Goal: Task Accomplishment & Management: Complete application form

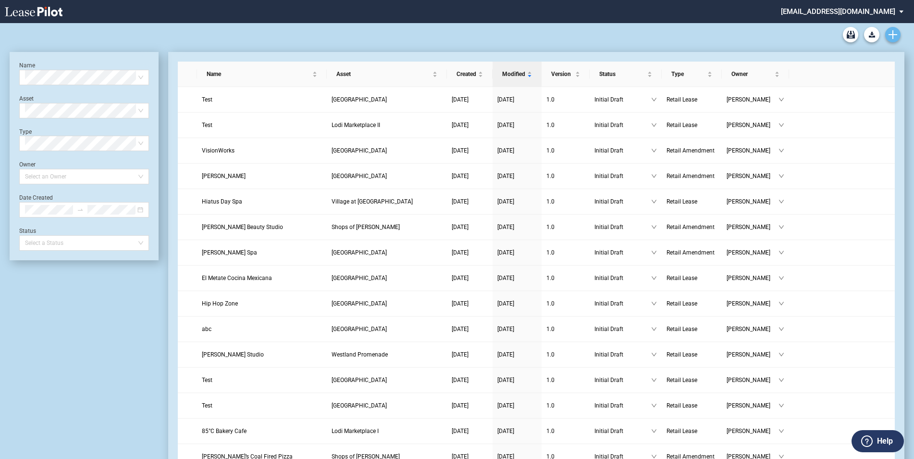
click at [888, 40] on link "Create new document" at bounding box center [892, 34] width 15 height 15
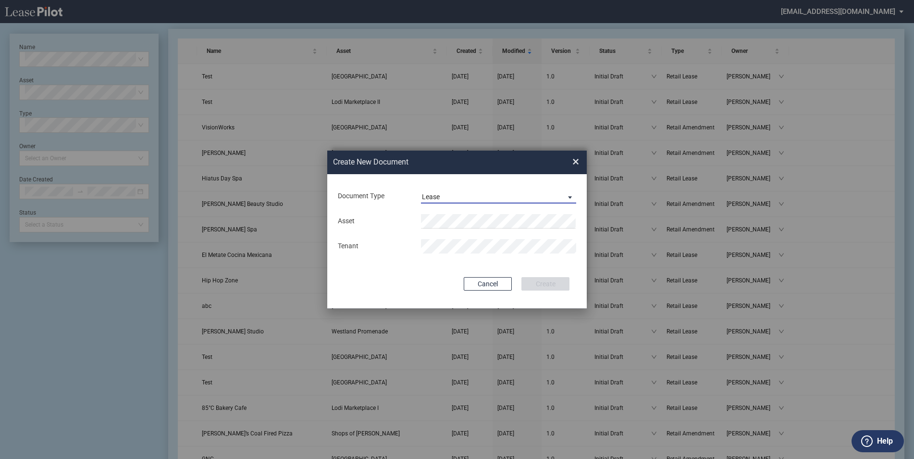
click at [446, 197] on span "Lease" at bounding box center [491, 197] width 138 height 10
click at [488, 209] on md-option "Amendment" at bounding box center [499, 219] width 171 height 23
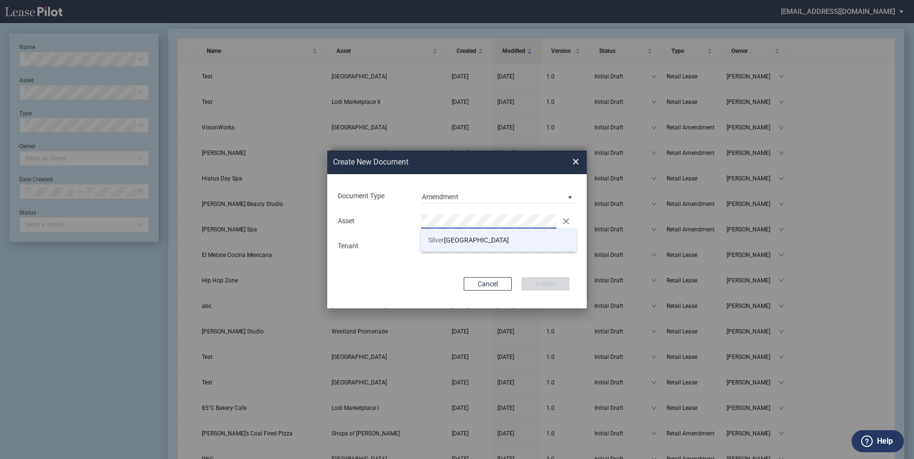
click at [469, 241] on span "Silver Lake Village" at bounding box center [468, 240] width 81 height 8
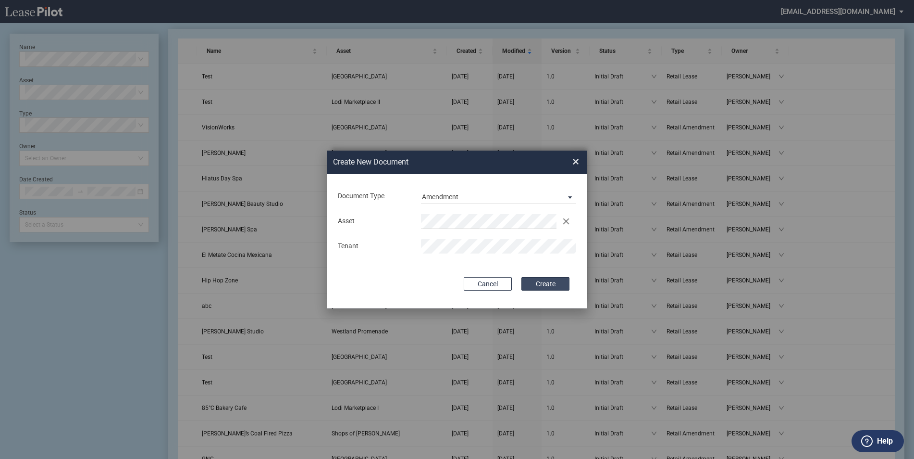
click at [545, 281] on button "Create" at bounding box center [546, 283] width 48 height 13
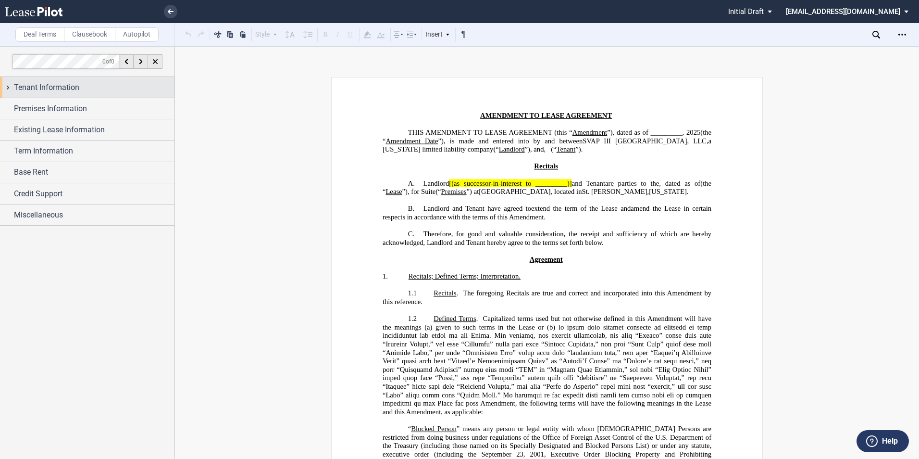
click at [82, 90] on div "Tenant Information" at bounding box center [94, 88] width 161 height 12
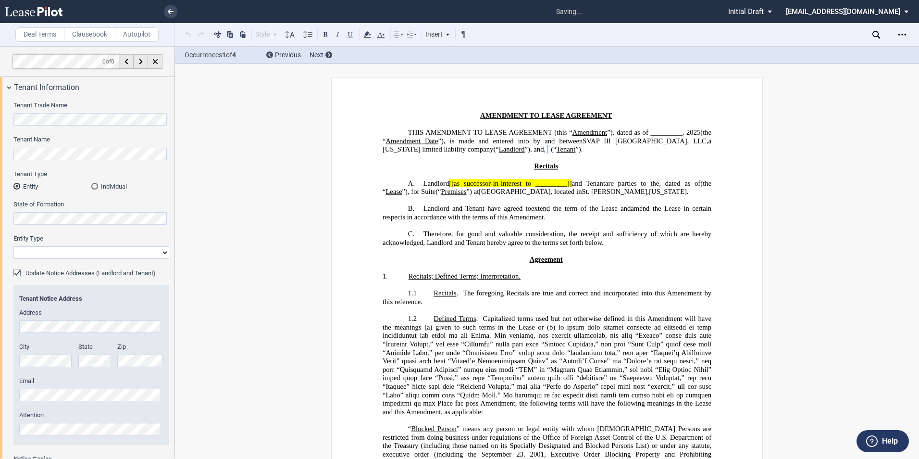
click at [39, 250] on select "Corporation Limited Liability Company General Partnership Limited Partnership O…" at bounding box center [91, 252] width 156 height 12
select select "corporation"
click at [13, 246] on select "Corporation Limited Liability Company General Partnership Limited Partnership O…" at bounding box center [91, 252] width 156 height 12
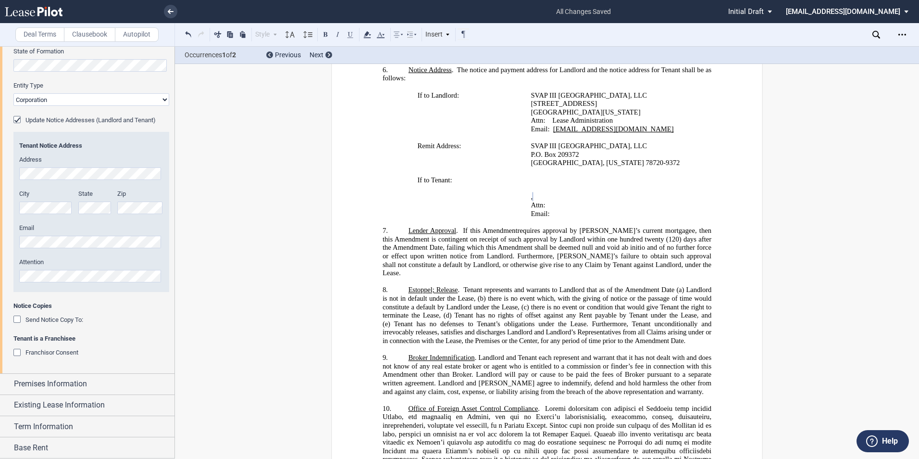
scroll to position [196, 0]
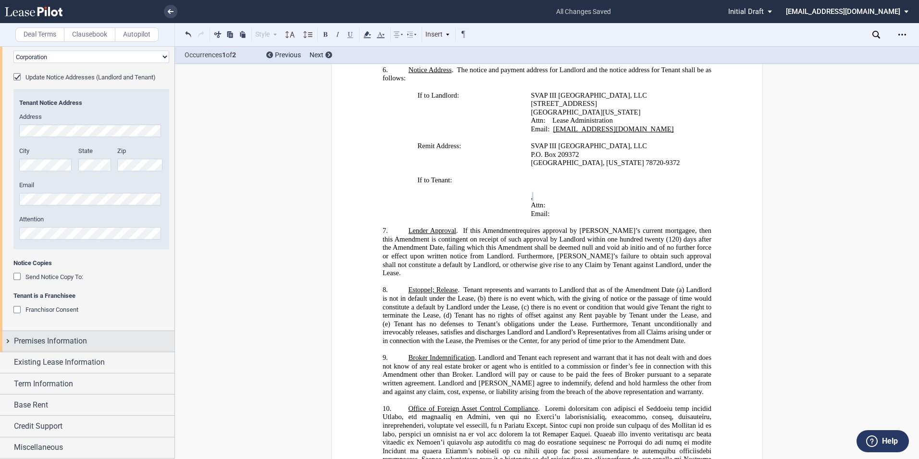
click at [7, 342] on div "Premises Information" at bounding box center [87, 341] width 174 height 21
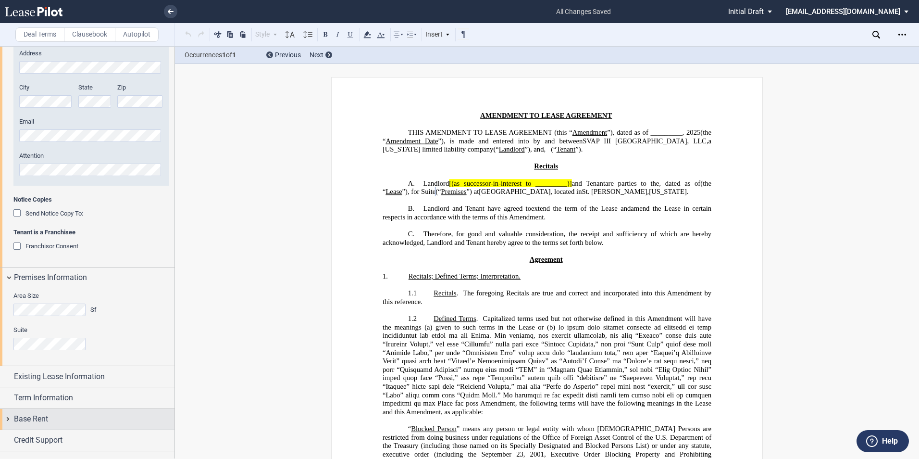
scroll to position [273, 0]
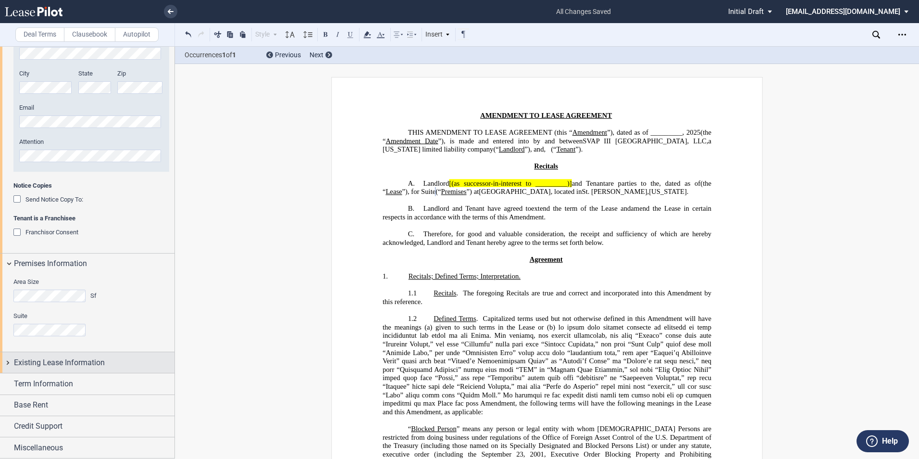
click at [8, 361] on div "Existing Lease Information" at bounding box center [87, 362] width 174 height 21
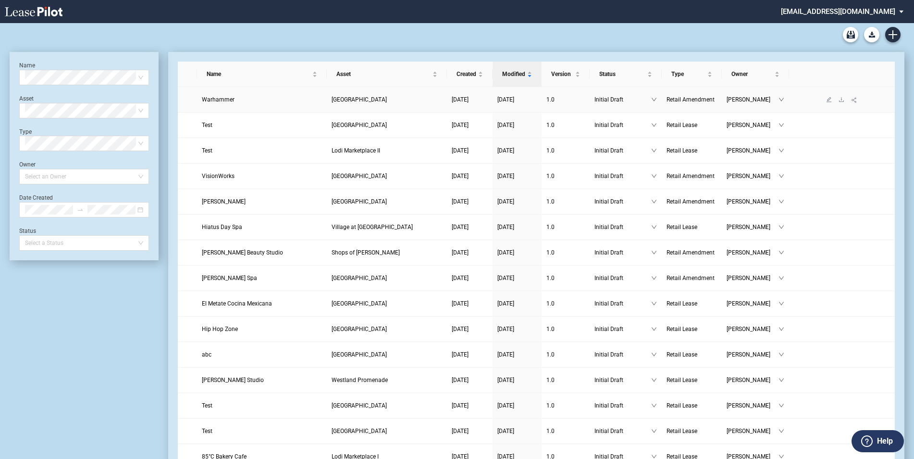
click at [223, 98] on span "Warhammer" at bounding box center [218, 99] width 33 height 7
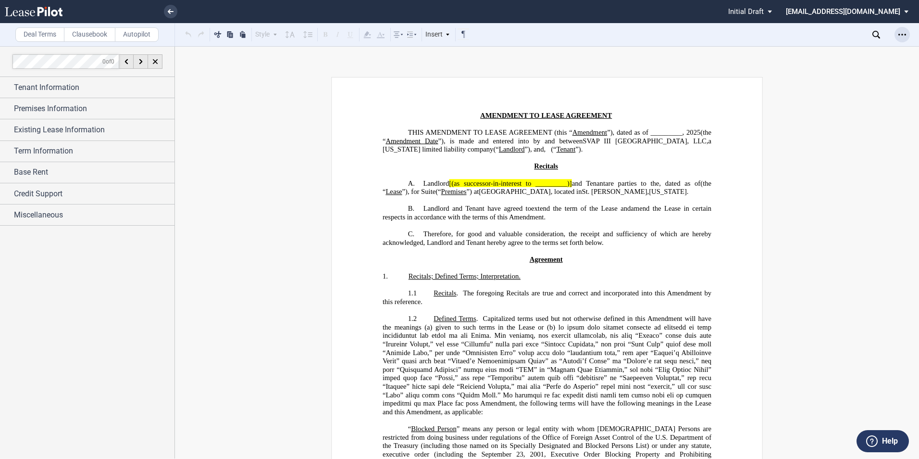
click at [904, 33] on icon "Open Lease options menu" at bounding box center [902, 35] width 8 height 8
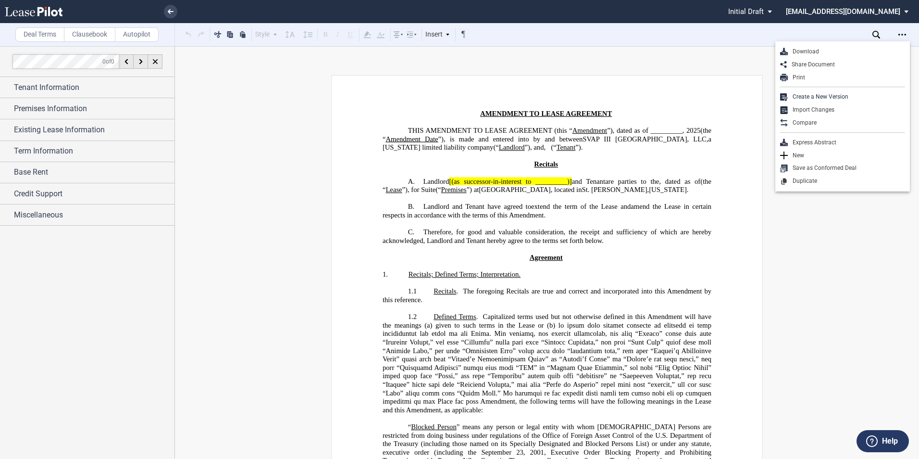
scroll to position [2, 0]
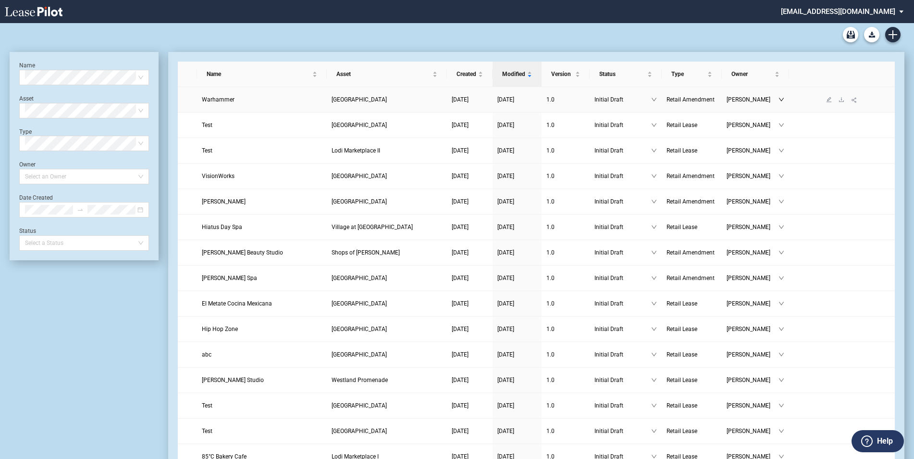
click at [782, 100] on icon "down" at bounding box center [781, 99] width 5 height 3
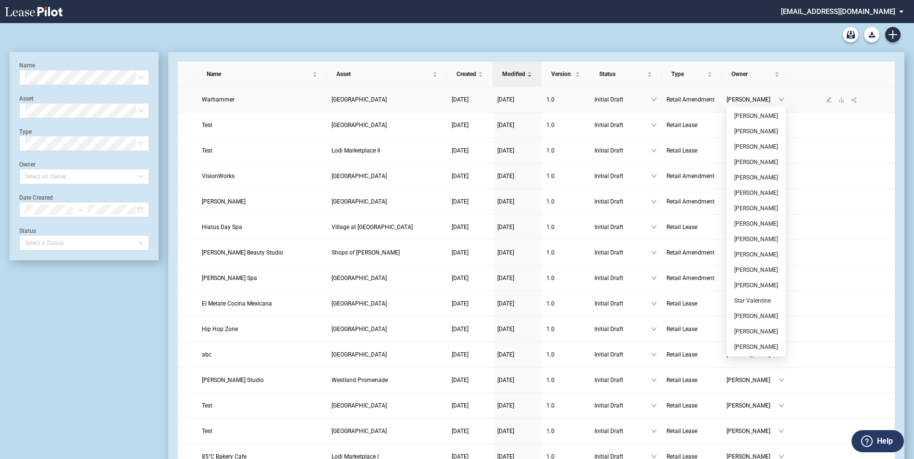
click at [713, 103] on span "Retail Amendment" at bounding box center [691, 99] width 48 height 7
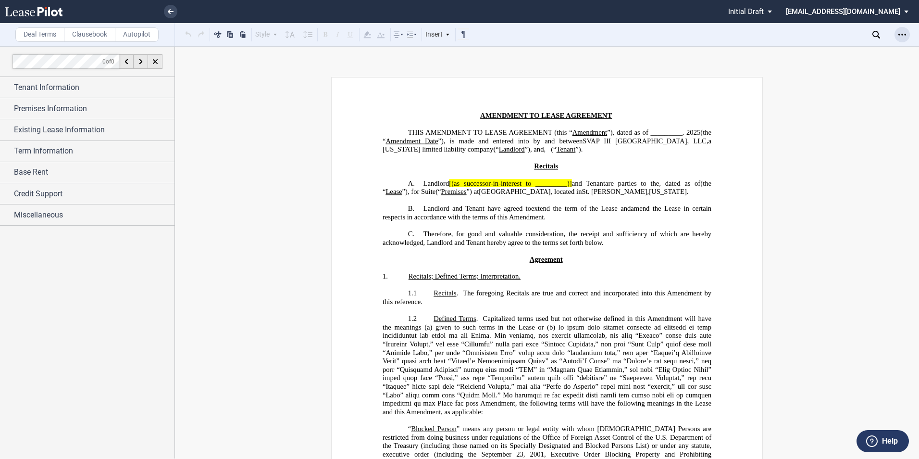
click at [897, 29] on div "Open Lease options menu" at bounding box center [902, 34] width 15 height 15
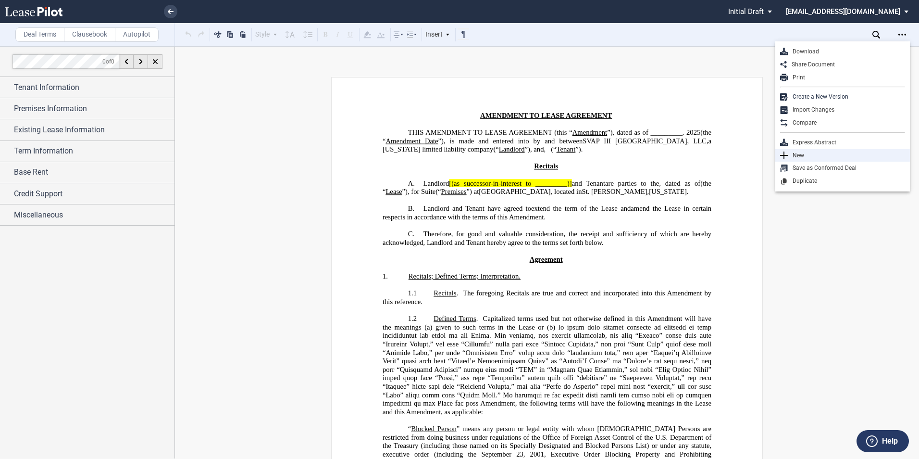
click at [795, 155] on div "New" at bounding box center [846, 155] width 117 height 8
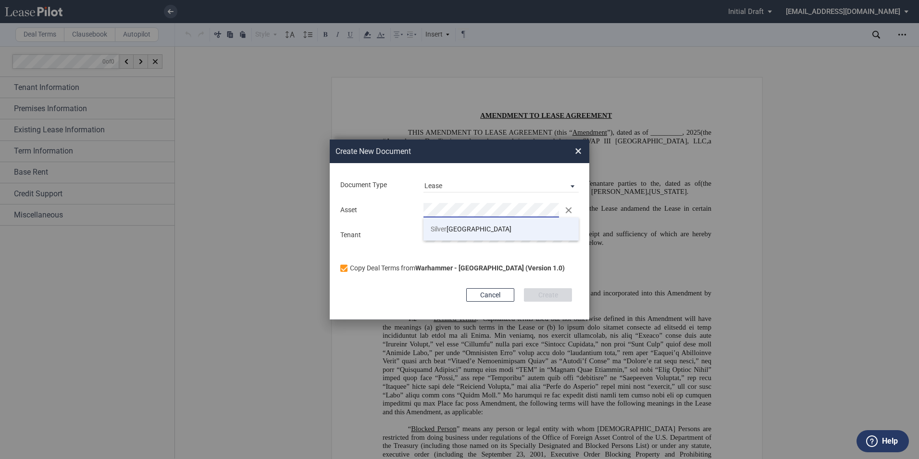
click at [448, 229] on span "Silver Lake Village" at bounding box center [471, 229] width 81 height 8
click at [548, 293] on button "Create" at bounding box center [548, 294] width 48 height 13
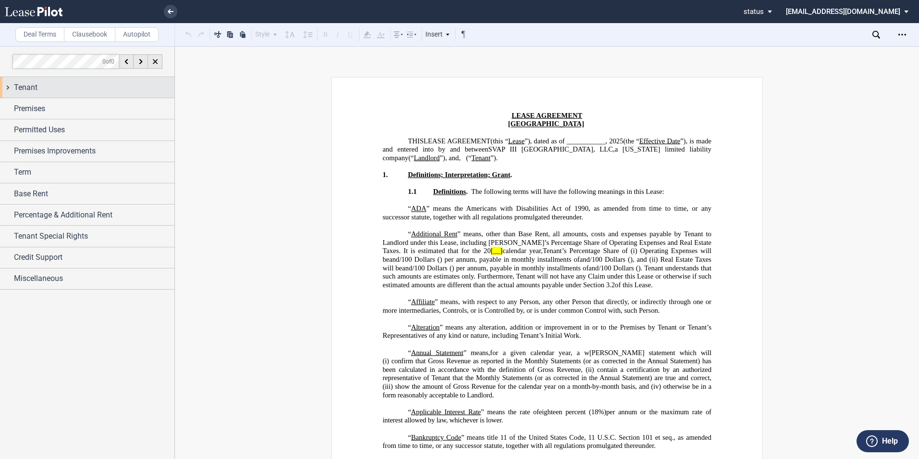
click at [41, 94] on div "Tenant" at bounding box center [87, 87] width 174 height 21
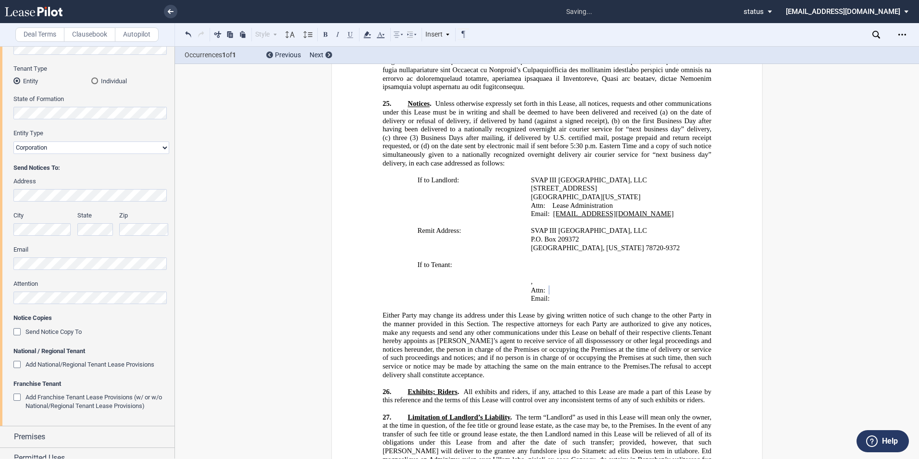
scroll to position [123, 0]
click at [17, 359] on div "Add National/Regional Tenant Lease Provisions" at bounding box center [18, 362] width 10 height 10
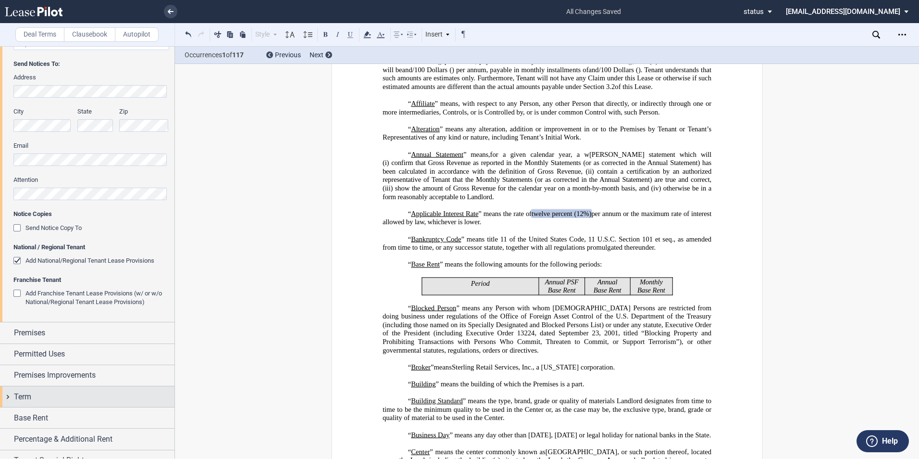
scroll to position [225, 0]
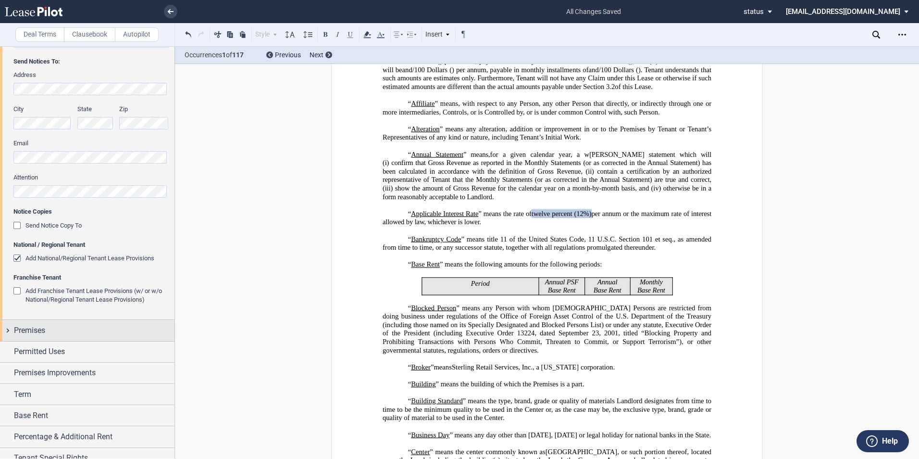
click at [10, 333] on div "Premises" at bounding box center [87, 330] width 174 height 21
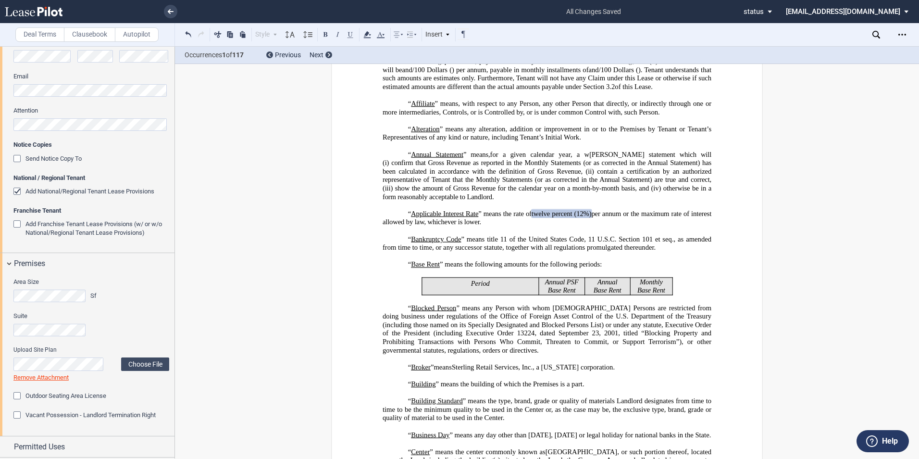
scroll to position [295, 0]
click at [17, 412] on div "Vacant Possession - Landlord Termination Right" at bounding box center [18, 413] width 10 height 10
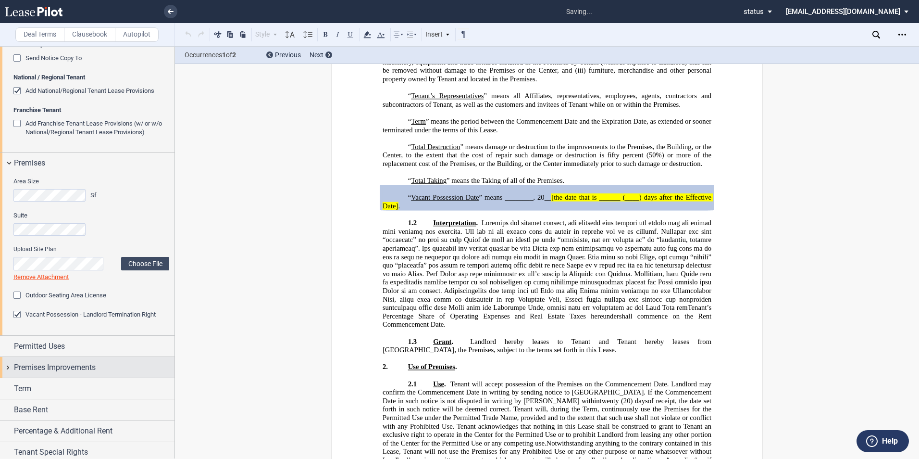
scroll to position [396, 0]
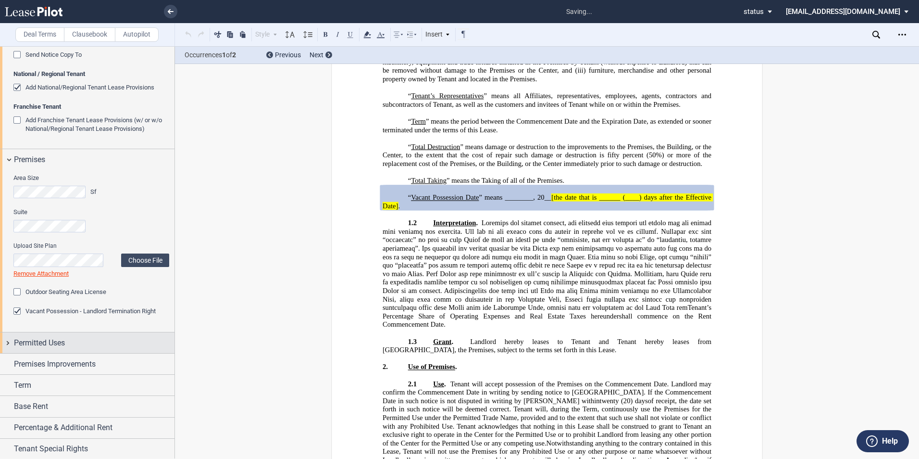
click at [8, 342] on div "Permitted Uses" at bounding box center [87, 342] width 174 height 21
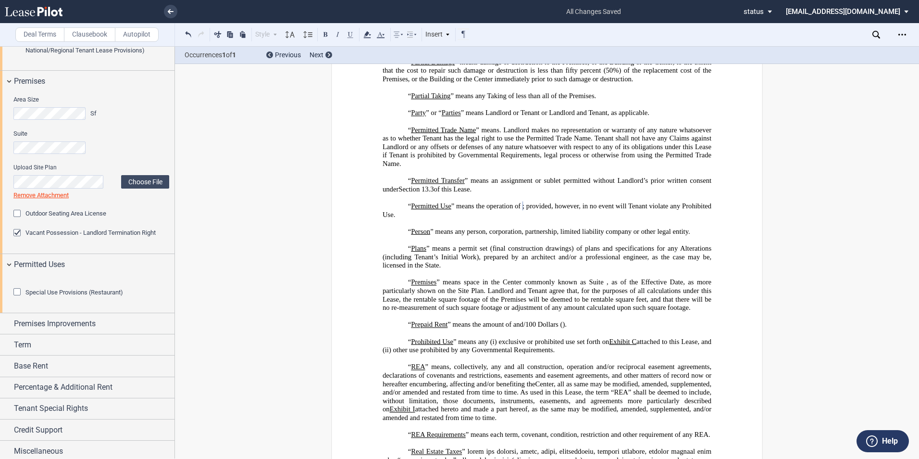
scroll to position [473, 0]
click at [496, 210] on span "” means the operation of" at bounding box center [485, 206] width 69 height 8
click at [526, 213] on p "“ Permitted Use ” means the operation of ﻿ ﻿ ; provided, however, in no event w…" at bounding box center [547, 210] width 329 height 17
drag, startPoint x: 525, startPoint y: 213, endPoint x: 521, endPoint y: 216, distance: 5.2
click at [521, 210] on span "” means the operation of" at bounding box center [485, 206] width 69 height 8
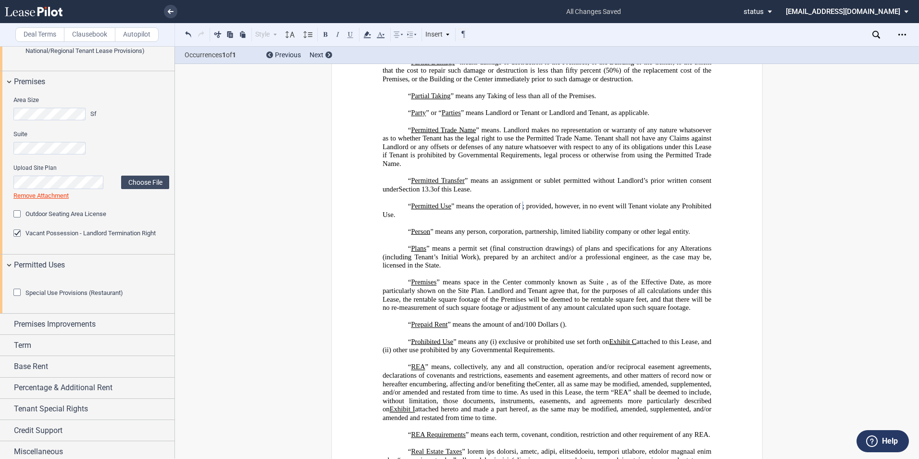
click at [507, 210] on span "” means the operation of" at bounding box center [485, 206] width 69 height 8
click at [498, 210] on span "” means the operation of" at bounding box center [485, 206] width 69 height 8
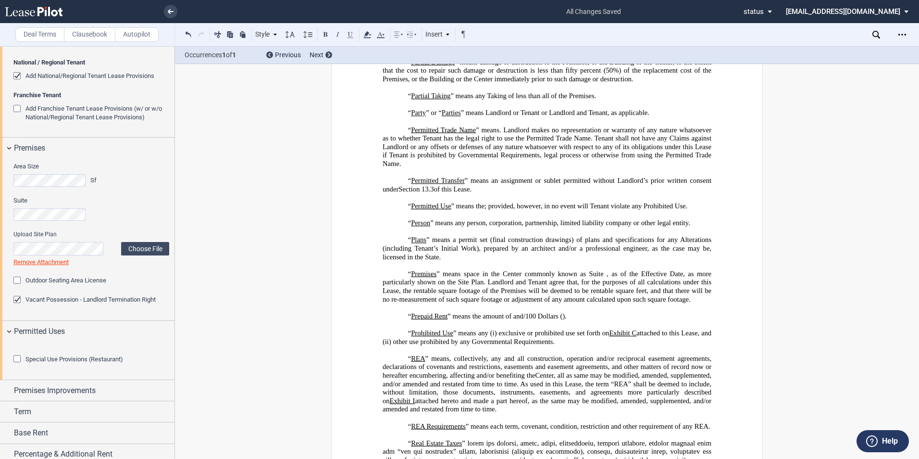
scroll to position [447, 0]
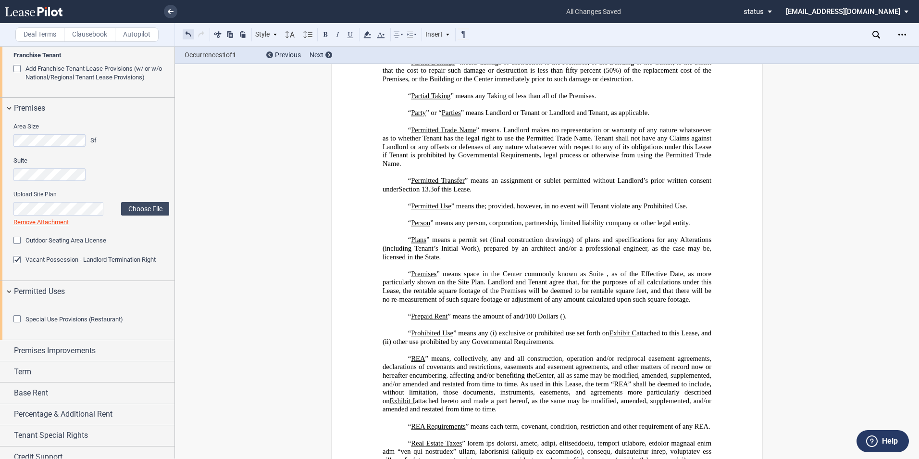
click at [188, 33] on button at bounding box center [189, 34] width 12 height 12
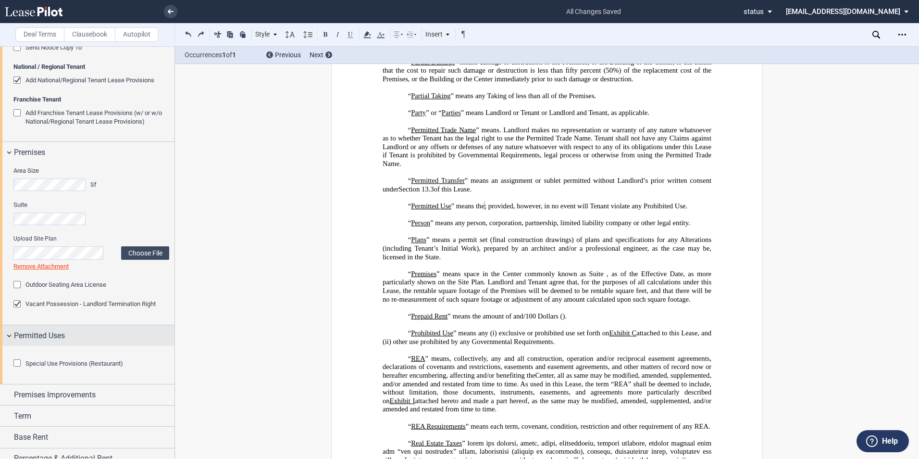
scroll to position [531, 0]
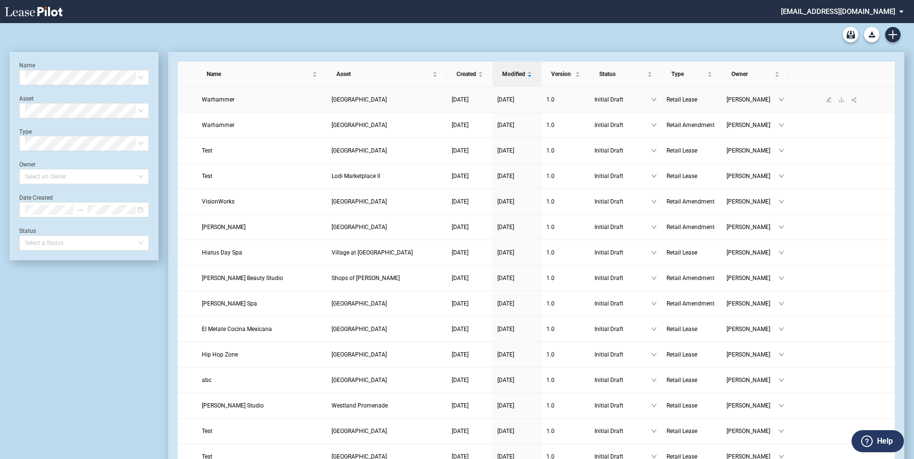
click at [347, 101] on span "[GEOGRAPHIC_DATA]" at bounding box center [359, 99] width 55 height 7
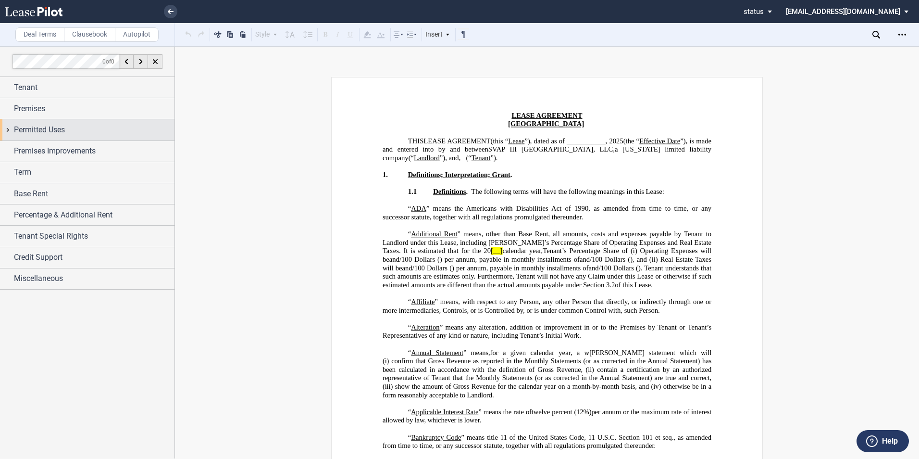
click at [9, 132] on div "Permitted Uses" at bounding box center [87, 129] width 174 height 21
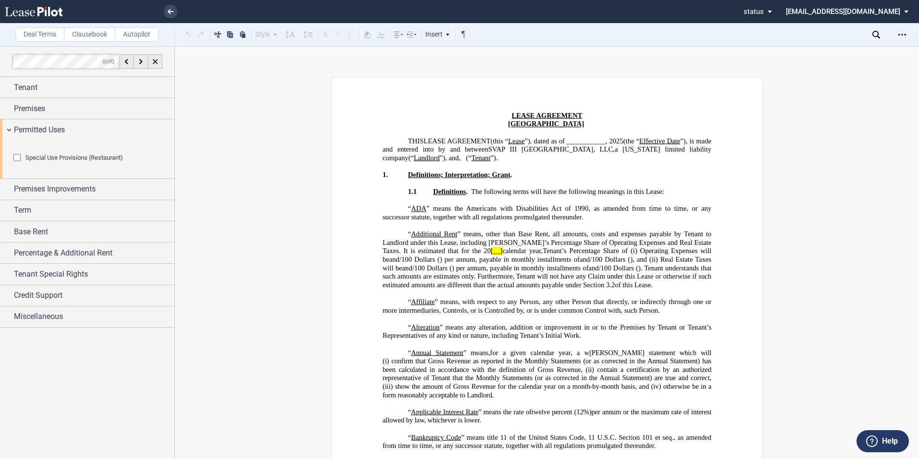
click at [10, 157] on div "Special Use Provisions (Restaurant) Restaurant Usage Restaurant Usage Upload Te…" at bounding box center [87, 159] width 174 height 38
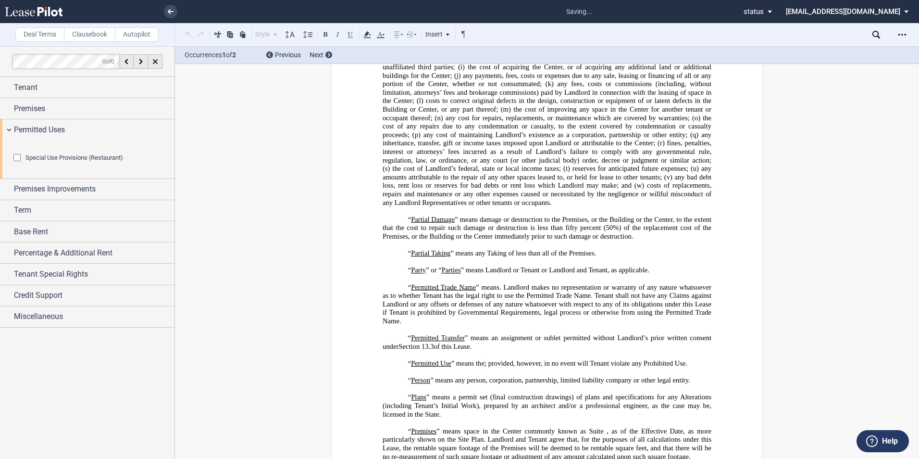
scroll to position [2568, 0]
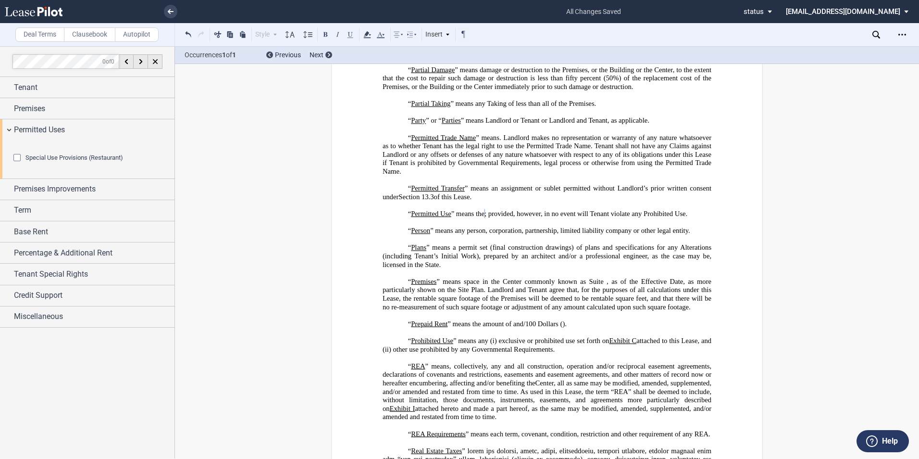
click at [480, 218] on span "” means the" at bounding box center [467, 214] width 33 height 8
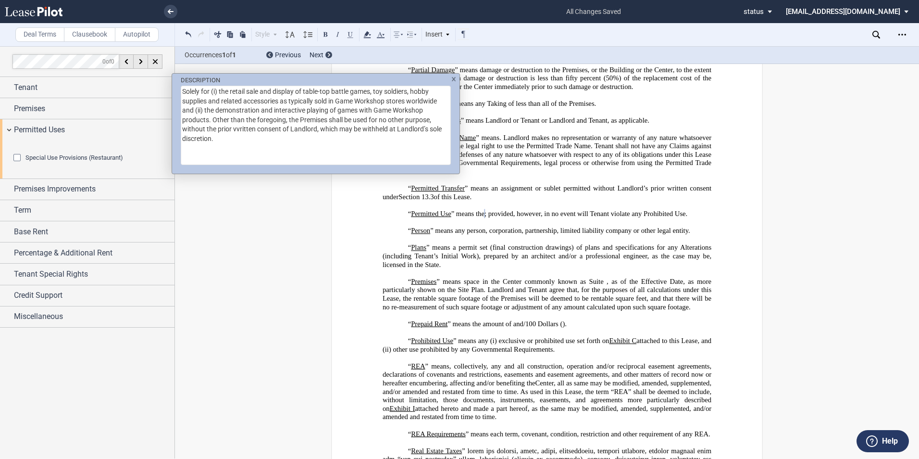
click at [488, 228] on div "DESCRIPTION Solely for (i) the retail sale and display of table-top battle game…" at bounding box center [459, 229] width 919 height 459
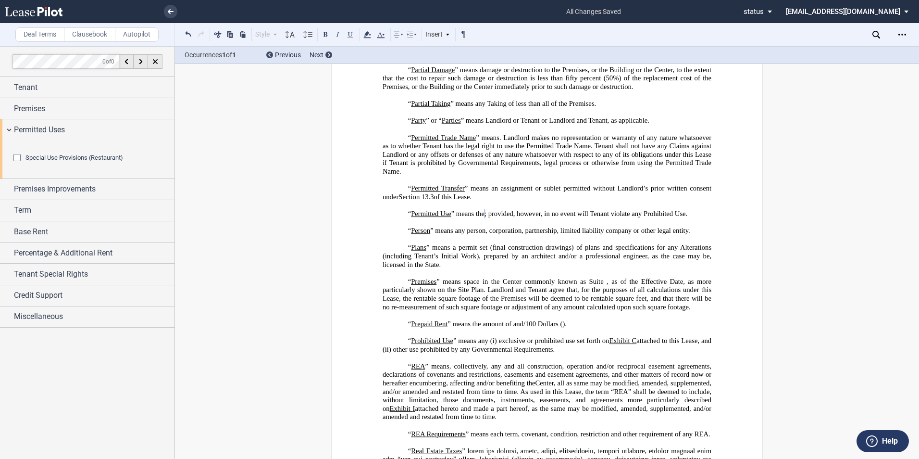
click at [485, 218] on span "” means the" at bounding box center [467, 214] width 33 height 8
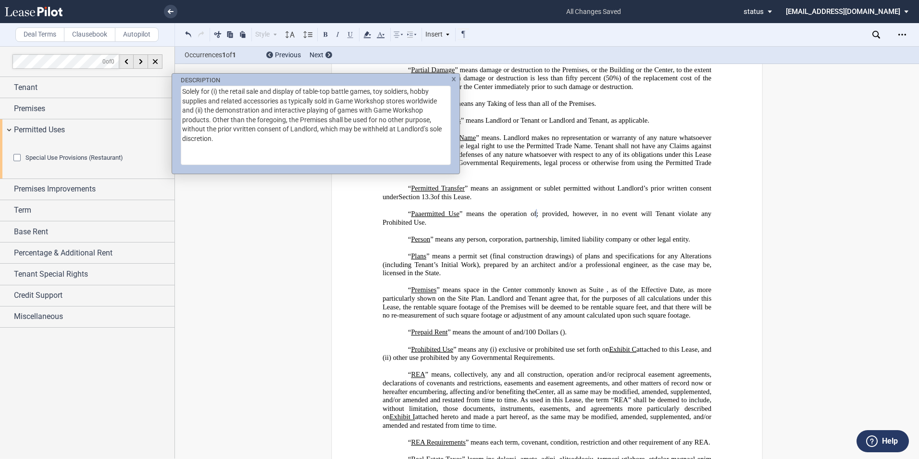
click at [523, 220] on div "DESCRIPTION Solely for (i) the retail sale and display of table-top battle game…" at bounding box center [459, 229] width 919 height 459
click at [185, 93] on textarea "Solely for (i) the retail sale and display of table-top battle games, toy soldi…" at bounding box center [316, 125] width 270 height 79
click at [184, 93] on textarea "Solely for (i) the retail sale and display of table-top battle games, toy soldi…" at bounding box center [316, 125] width 270 height 79
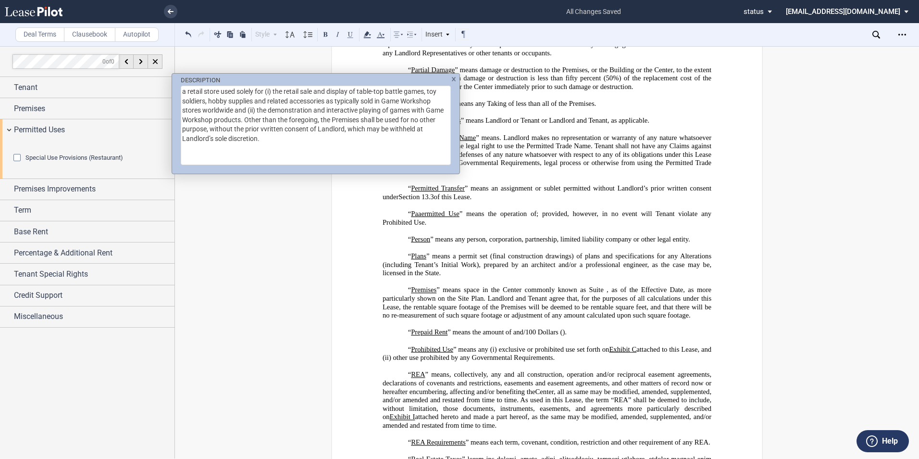
click at [184, 93] on textarea "a retail store used solely for (i) the retail sale and display of table-top bat…" at bounding box center [316, 125] width 270 height 79
click at [235, 90] on textarea "a retail store used solely for (i) the retail sale and display of table-top bat…" at bounding box center [316, 125] width 270 height 79
type textarea "a retail store solely for (i) the retail sale and display of table-top battle g…"
click at [491, 233] on div "DESCRIPTION a retail store solely for (i) the retail sale and display of table-…" at bounding box center [459, 229] width 919 height 459
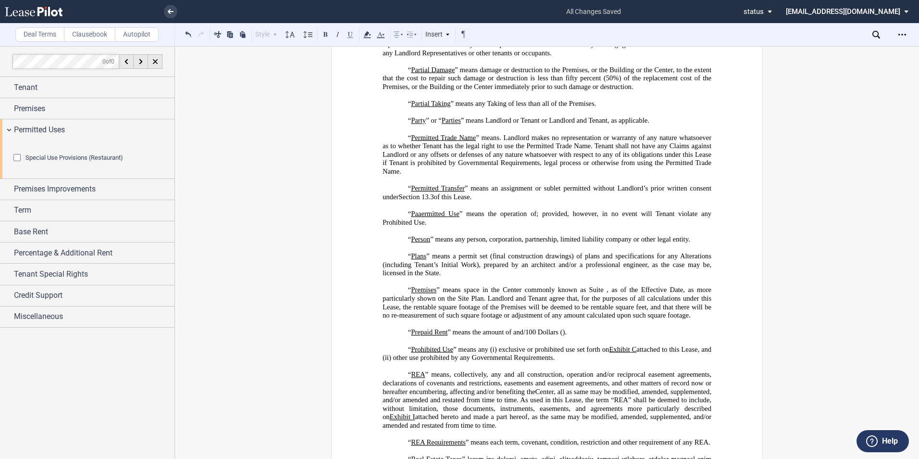
click at [607, 210] on p "﻿" at bounding box center [547, 205] width 329 height 9
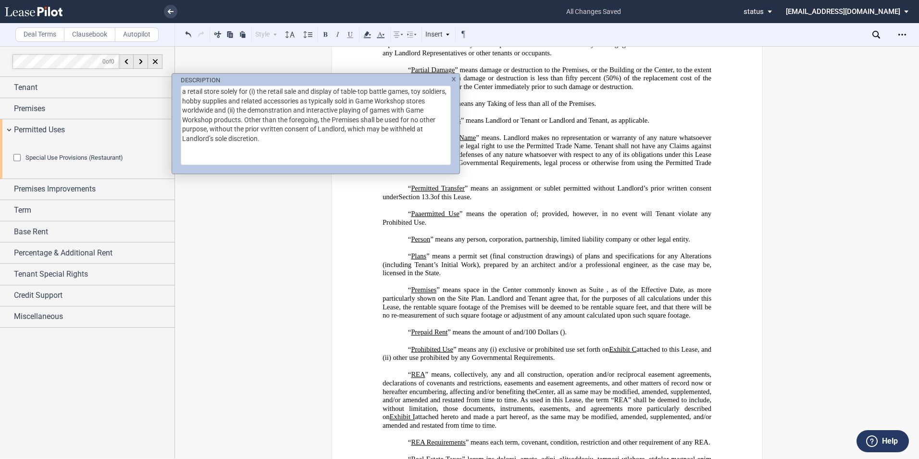
click at [526, 224] on div "DESCRIPTION a retail store solely for (i) the retail sale and display of table-…" at bounding box center [459, 229] width 919 height 459
click at [524, 221] on div "DESCRIPTION a retail store solely for (i) the retail sale and display of table-…" at bounding box center [459, 229] width 919 height 459
click at [523, 221] on div "DESCRIPTION a retail store solely for (i) the retail sale and display of table-…" at bounding box center [459, 229] width 919 height 459
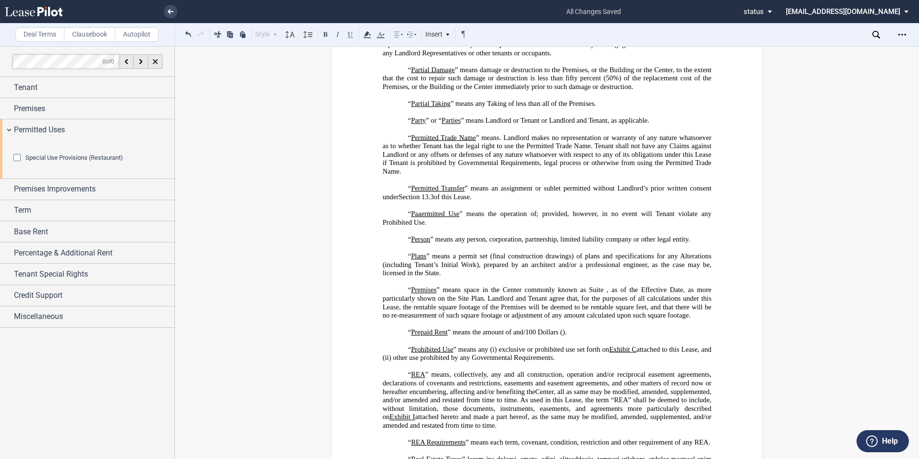
click at [523, 221] on div "DESCRIPTION a retail store solely for (i) the retail sale and display of table-…" at bounding box center [459, 229] width 919 height 459
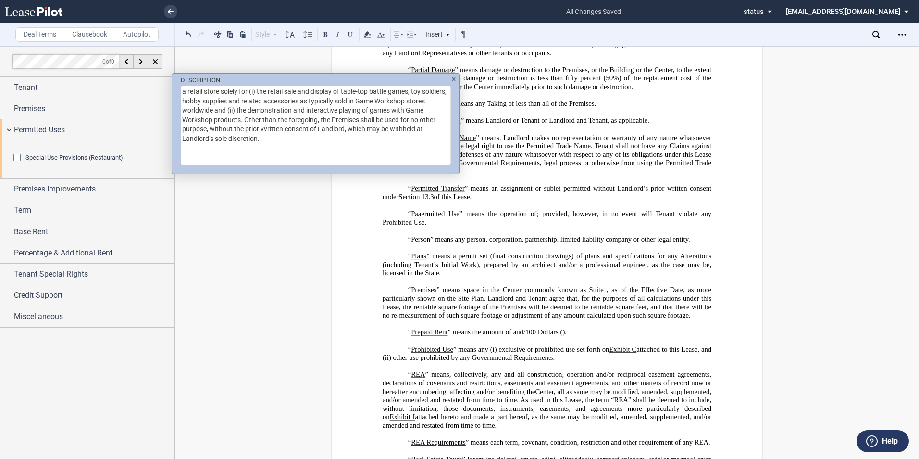
scroll to position [2928, 0]
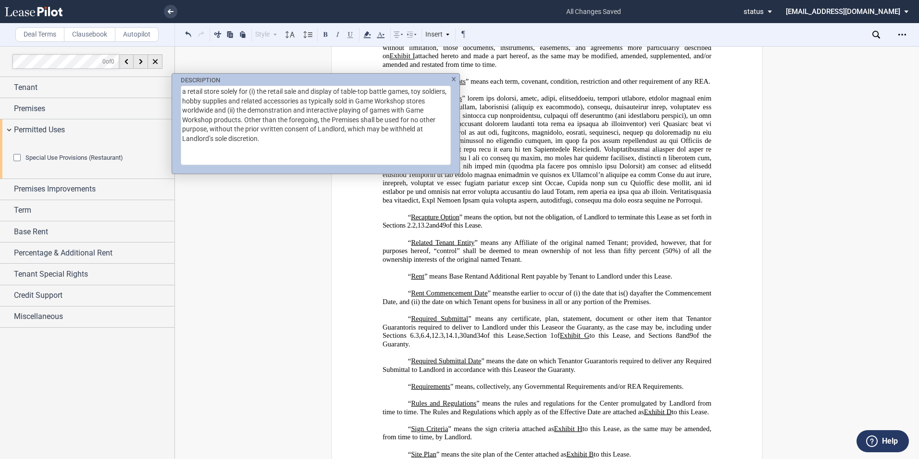
click at [483, 108] on div "DESCRIPTION a retail store solely for (i) the retail sale and display of table-…" at bounding box center [459, 229] width 919 height 459
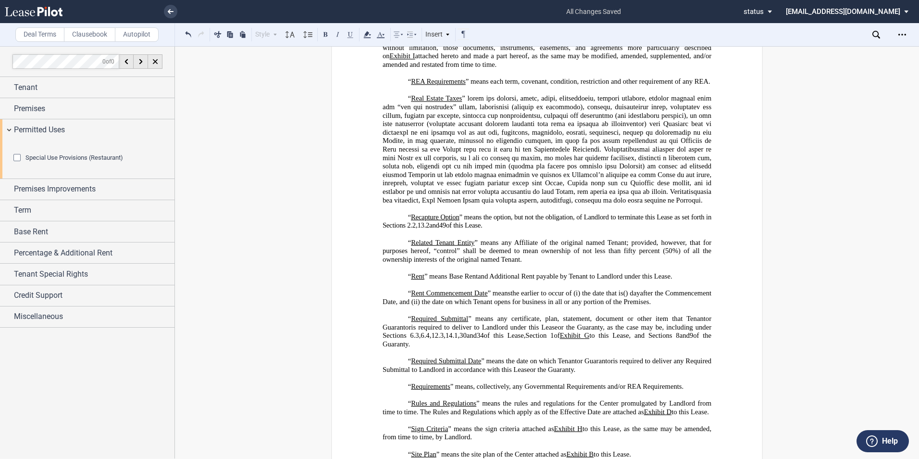
click at [502, 170] on span at bounding box center [548, 149] width 331 height 110
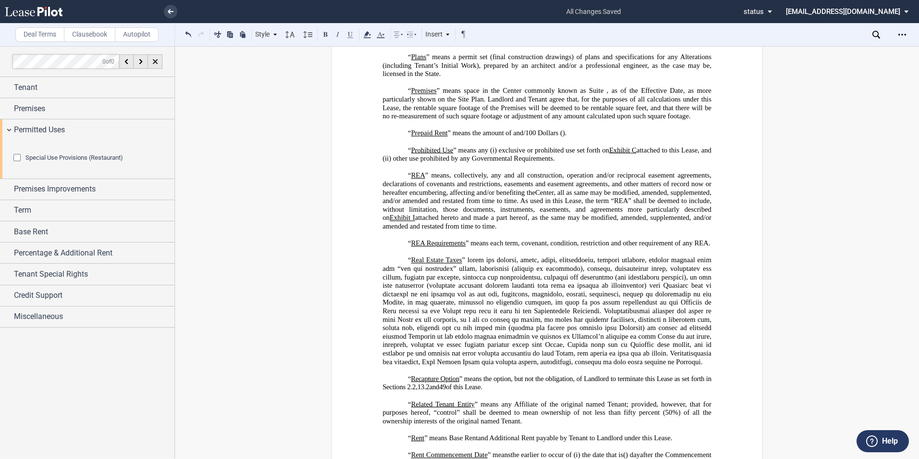
scroll to position [2636, 0]
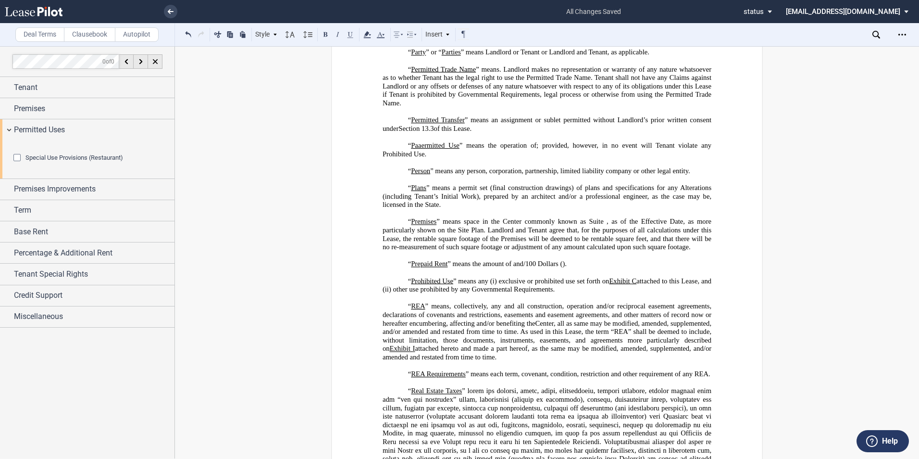
click at [509, 184] on p "﻿" at bounding box center [547, 179] width 329 height 9
click at [7, 199] on div "Premises Improvements" at bounding box center [87, 189] width 174 height 21
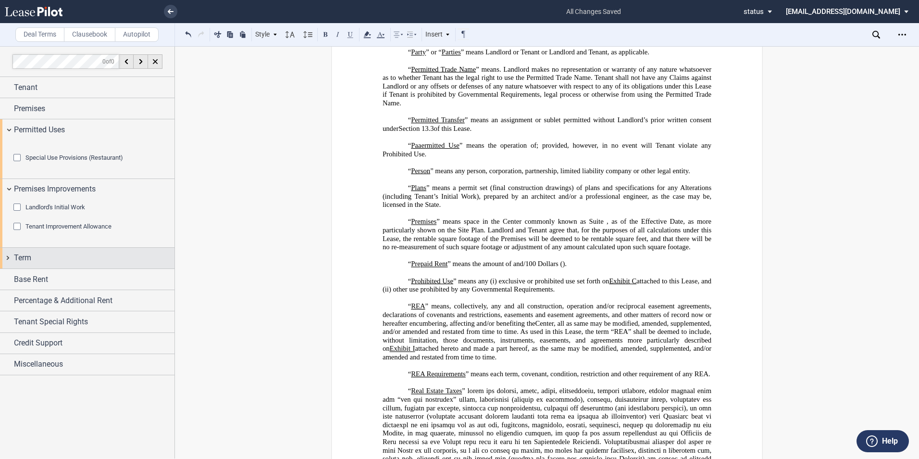
click at [4, 268] on div "Term" at bounding box center [87, 258] width 174 height 21
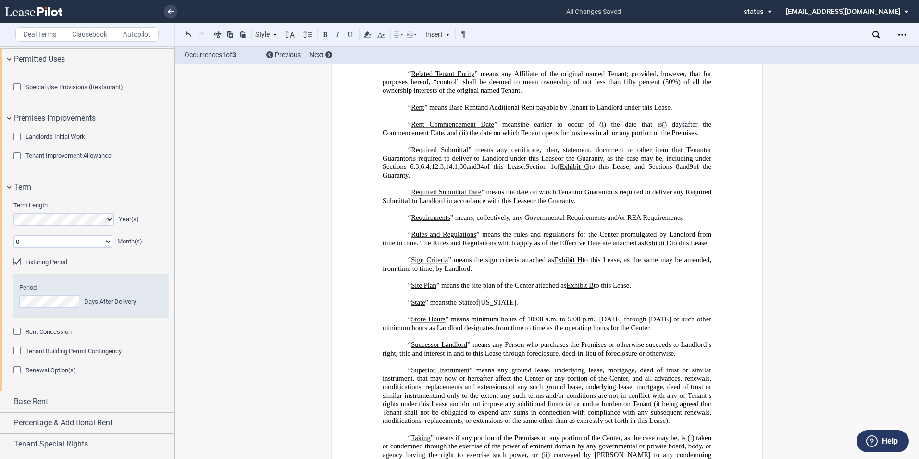
scroll to position [71, 0]
click at [15, 336] on div "Rent Concession" at bounding box center [18, 332] width 10 height 10
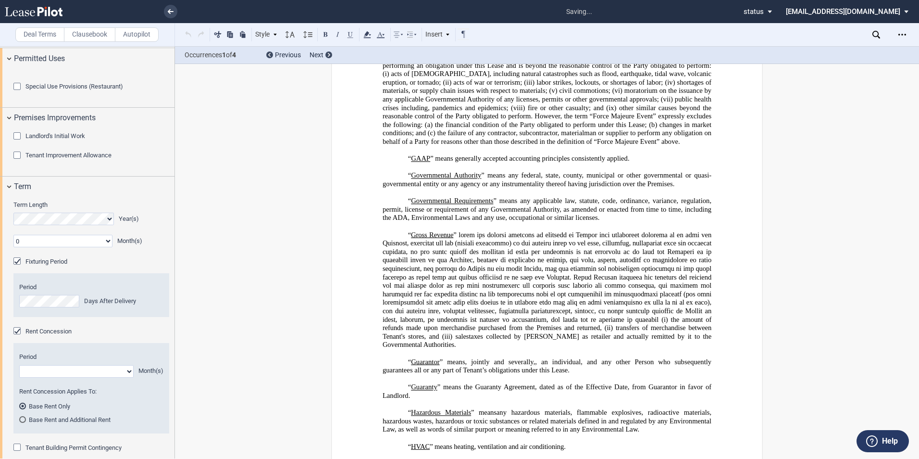
scroll to position [278, 0]
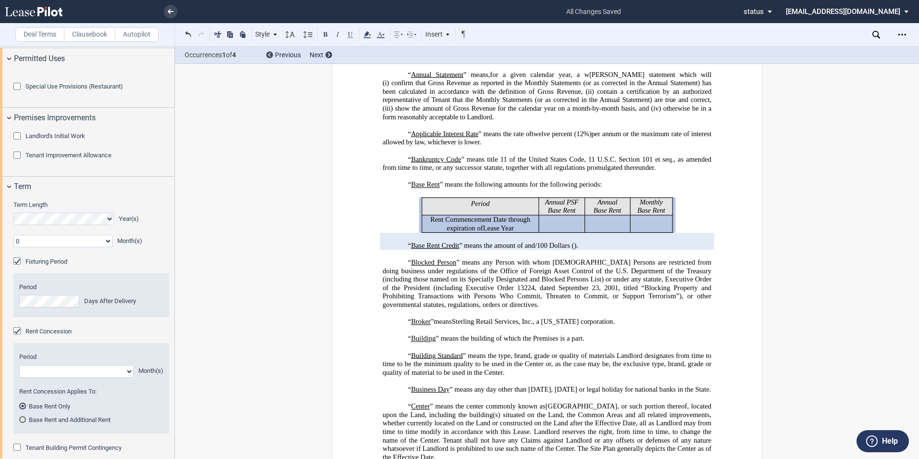
click at [61, 377] on select "1 2 3 4 5 6 7 8 9 10 11" at bounding box center [76, 371] width 114 height 12
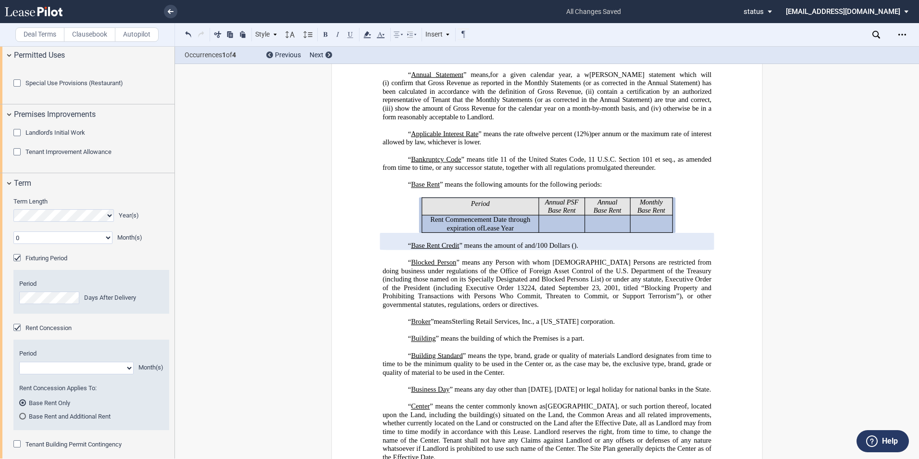
click at [127, 374] on select "1 2 3 4 5 6 7 8 9 10 11" at bounding box center [76, 367] width 114 height 12
select select "number:2"
click at [19, 374] on select "1 2 3 4 5 6 7 8 9 10 11" at bounding box center [76, 367] width 114 height 12
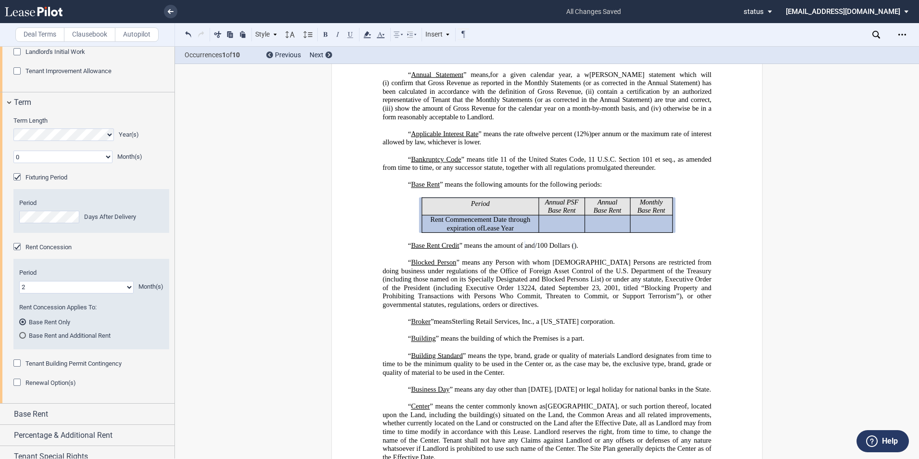
scroll to position [166, 0]
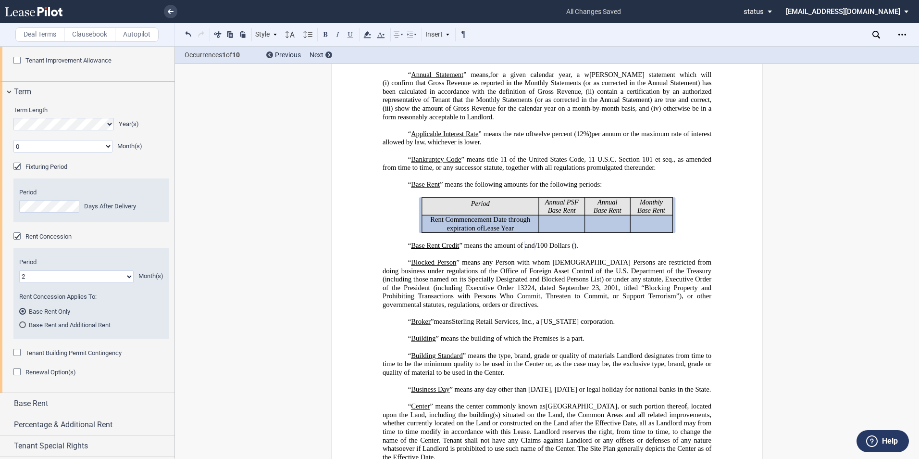
click at [15, 377] on div "Renewal Option(s)" at bounding box center [18, 373] width 10 height 10
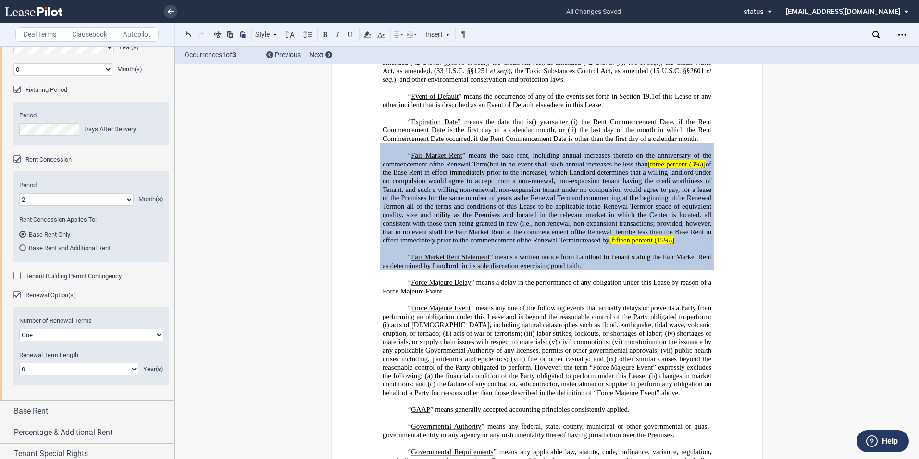
scroll to position [244, 0]
click at [134, 373] on select "0 1 2 3 4 5 6 7 8 9 10 11 12 13 14 15 16 17 18 19 20" at bounding box center [78, 367] width 119 height 12
select select "number:5"
click at [19, 373] on select "0 1 2 3 4 5 6 7 8 9 10 11 12 13 14 15 16 17 18 19 20" at bounding box center [78, 367] width 119 height 12
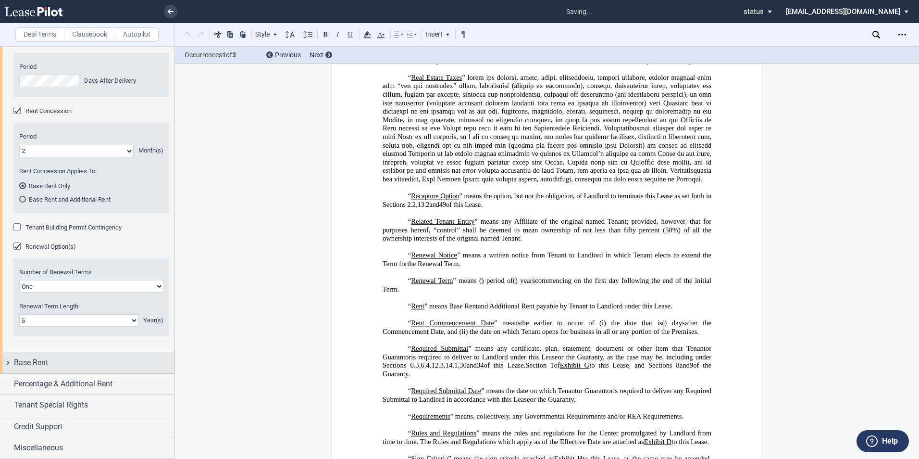
scroll to position [3228, 0]
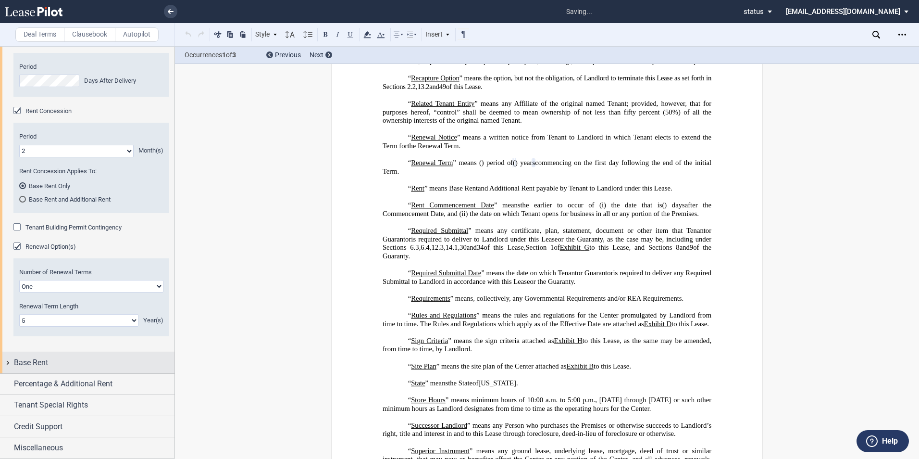
click at [10, 360] on div "Base Rent" at bounding box center [87, 362] width 174 height 21
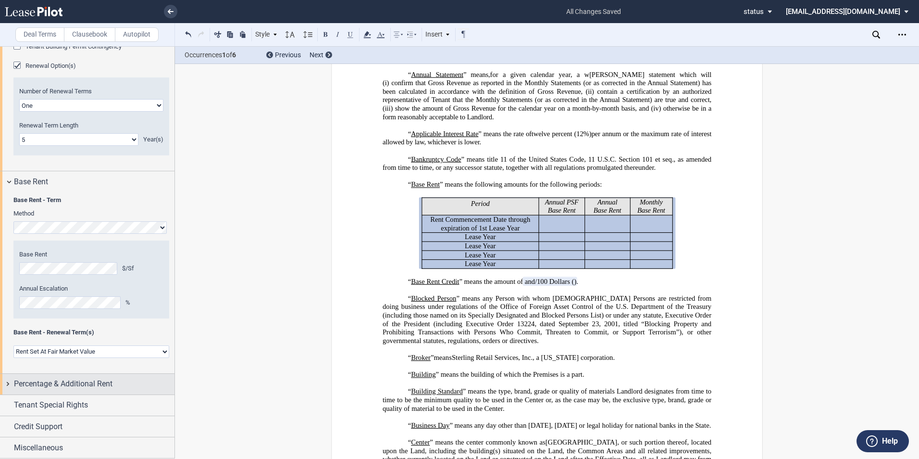
scroll to position [498, 0]
click at [163, 358] on select "Rent Set At Fair Market Value Rent Specified in Lease" at bounding box center [91, 351] width 156 height 12
select select "fixed"
click at [13, 358] on select "Rent Set At Fair Market Value Rent Specified in Lease" at bounding box center [91, 351] width 156 height 12
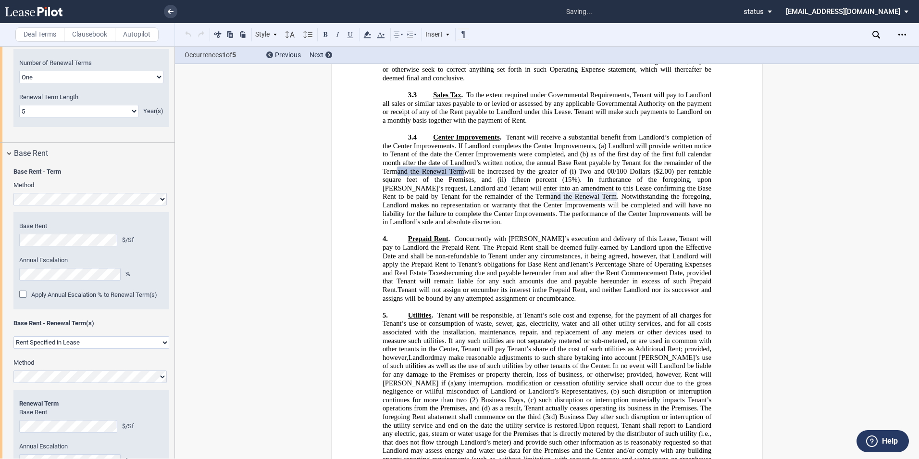
scroll to position [503, 0]
click at [163, 346] on select "Rent Set At Fair Market Value Rent Specified in Lease" at bounding box center [91, 339] width 156 height 12
click at [76, 346] on select "Rent Set At Fair Market Value Rent Specified in Lease" at bounding box center [91, 339] width 156 height 12
click at [23, 297] on div "Apply Annual Escalation % to Renewal Term(s)" at bounding box center [24, 292] width 10 height 10
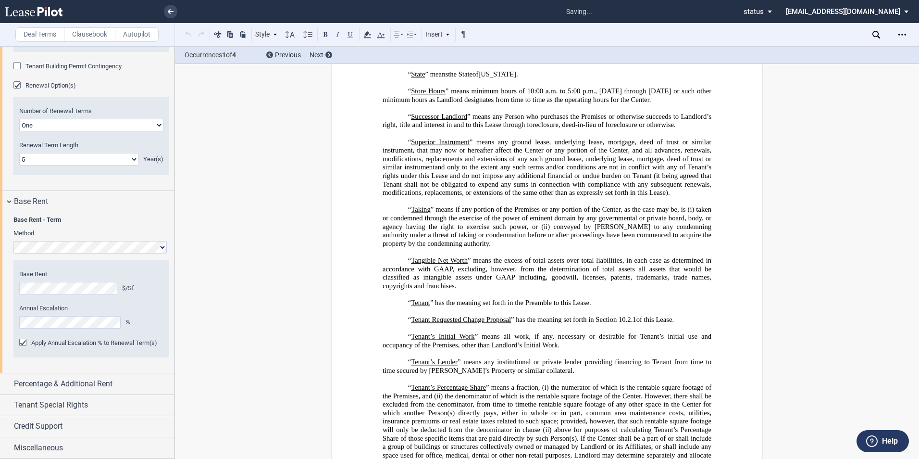
scroll to position [3120, 0]
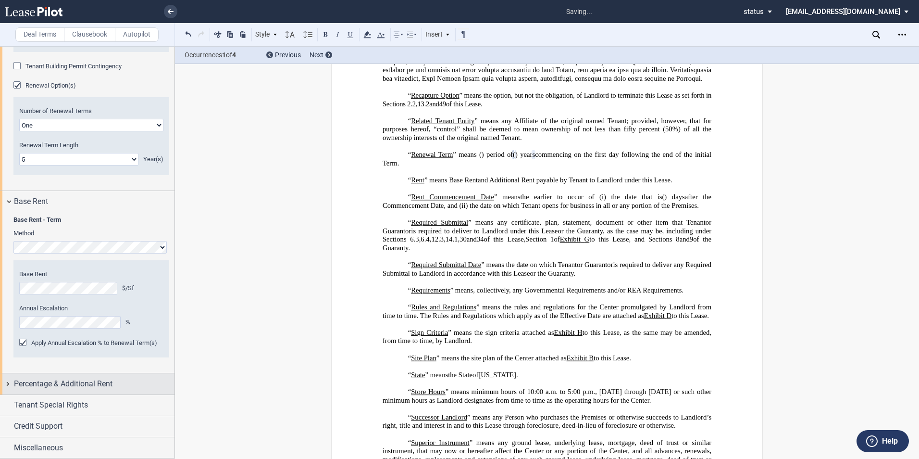
click at [7, 385] on div "Percentage & Additional Rent" at bounding box center [87, 383] width 174 height 21
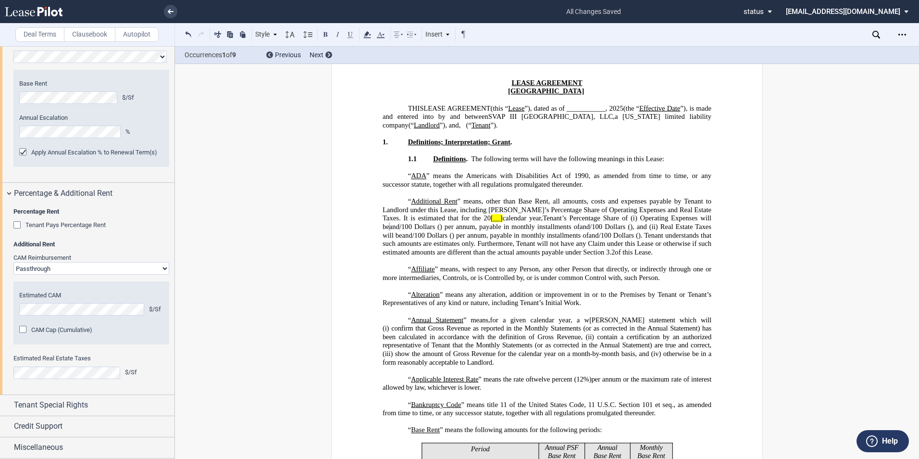
scroll to position [696, 0]
click at [163, 269] on select "Passthrough Fixed" at bounding box center [91, 268] width 156 height 12
click at [13, 262] on select "Passthrough Fixed" at bounding box center [91, 268] width 156 height 12
click at [8, 406] on div "Tenant Special Rights" at bounding box center [87, 405] width 174 height 21
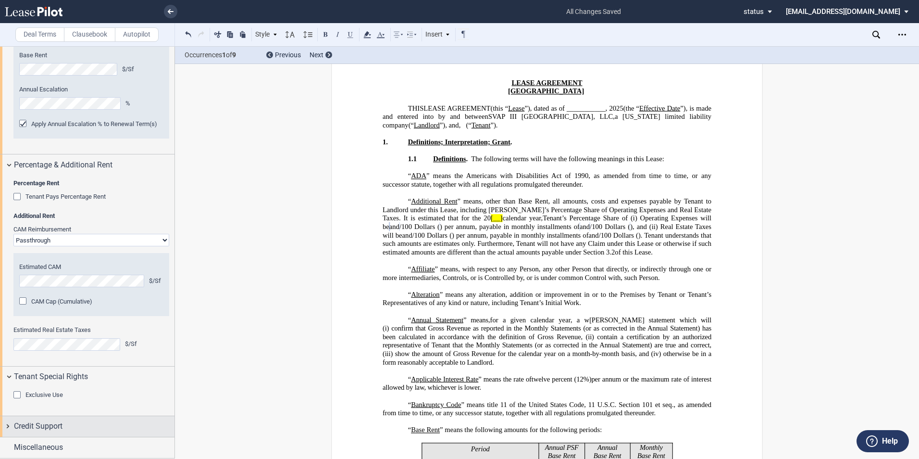
scroll to position [724, 0]
click at [10, 427] on div "Credit Support" at bounding box center [87, 426] width 174 height 21
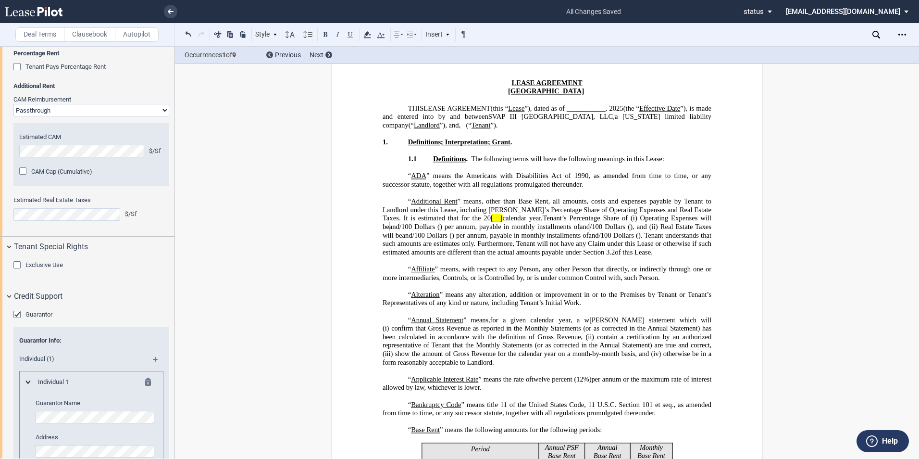
scroll to position [800, 0]
drag, startPoint x: 19, startPoint y: 368, endPoint x: 45, endPoint y: 378, distance: 27.4
click at [19, 321] on div "Guarantor" at bounding box center [18, 316] width 10 height 10
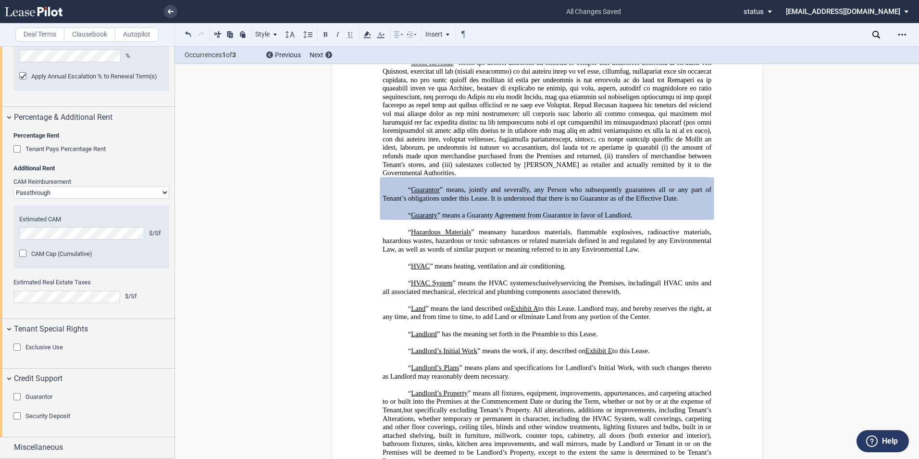
scroll to position [772, 0]
click at [5, 445] on div "Miscellaneous" at bounding box center [87, 447] width 174 height 21
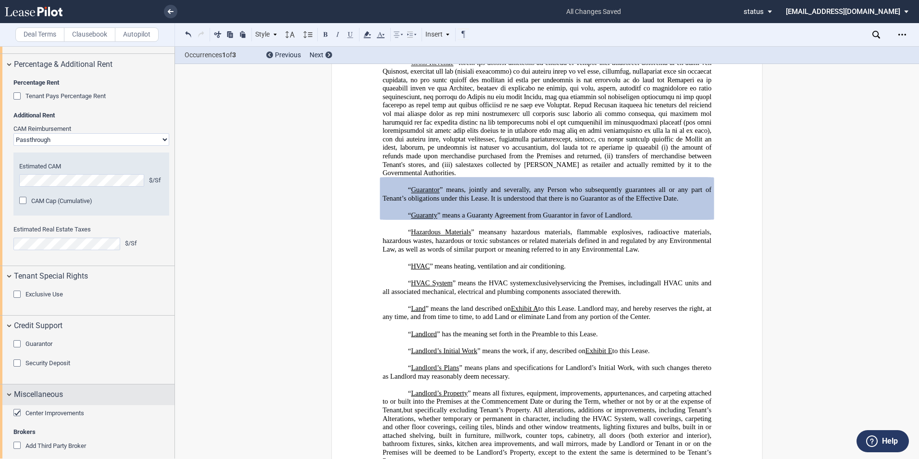
scroll to position [860, 0]
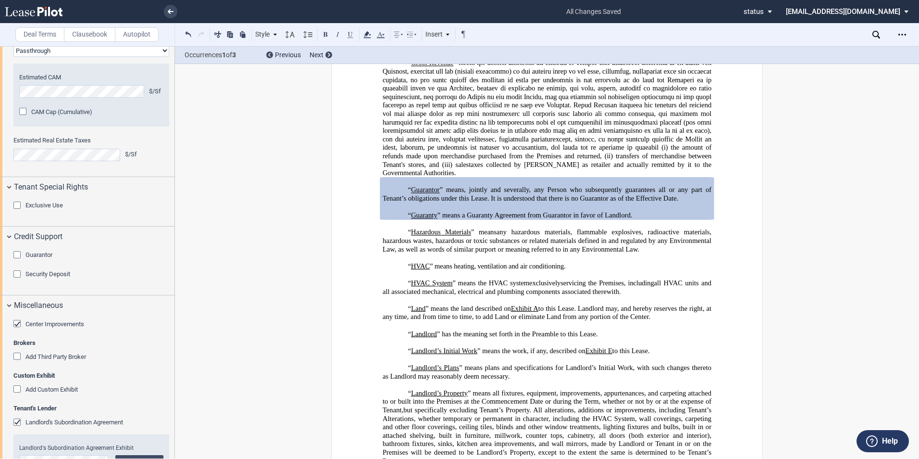
click at [16, 362] on div "Add Third Party Broker" at bounding box center [18, 357] width 10 height 10
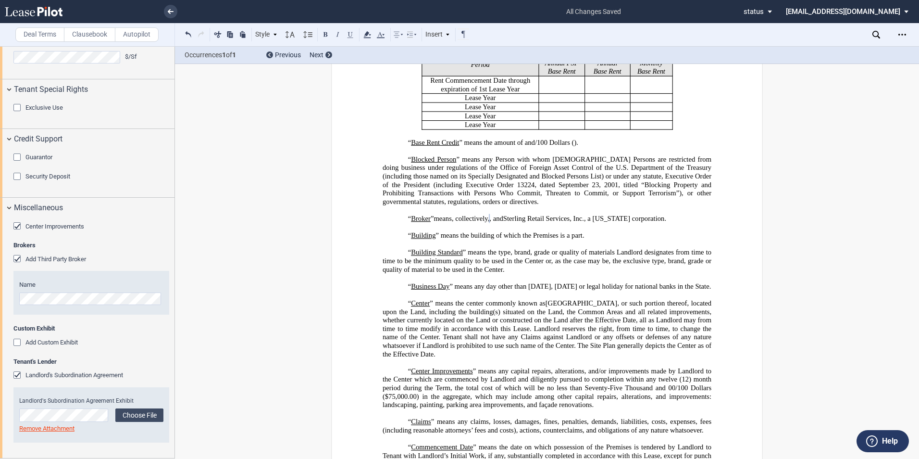
scroll to position [1011, 0]
click at [17, 374] on div "Landlord's Subordination Agreement" at bounding box center [18, 376] width 10 height 10
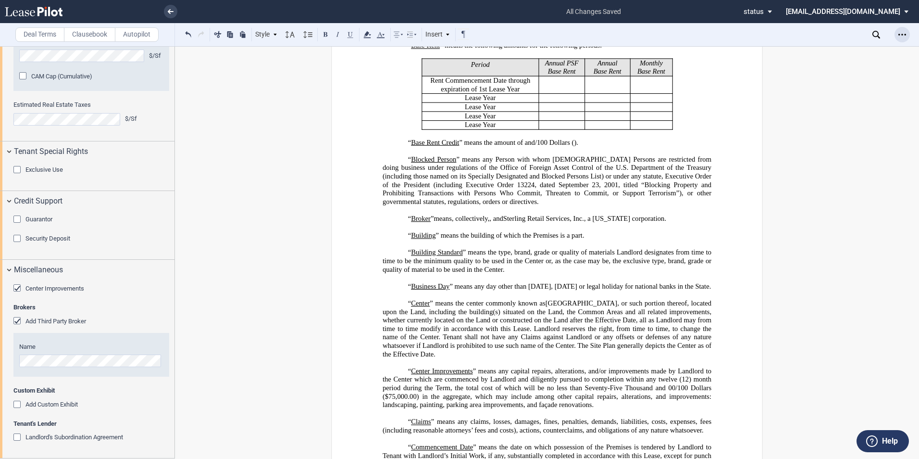
click at [903, 35] on use "Open Lease options menu" at bounding box center [902, 34] width 8 height 1
click at [810, 53] on div "Download" at bounding box center [846, 52] width 117 height 8
click at [668, 188] on span "” means any Person with whom U.S. Persons are restricted from doing business un…" at bounding box center [548, 171] width 331 height 33
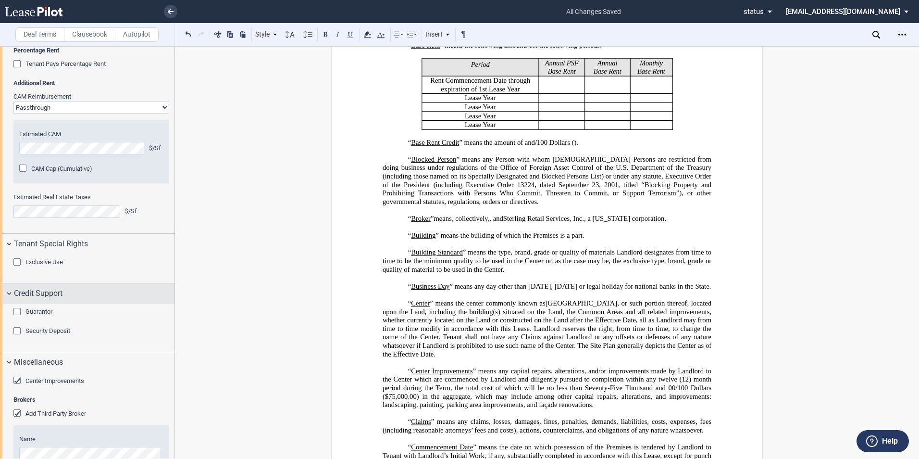
scroll to position [825, 0]
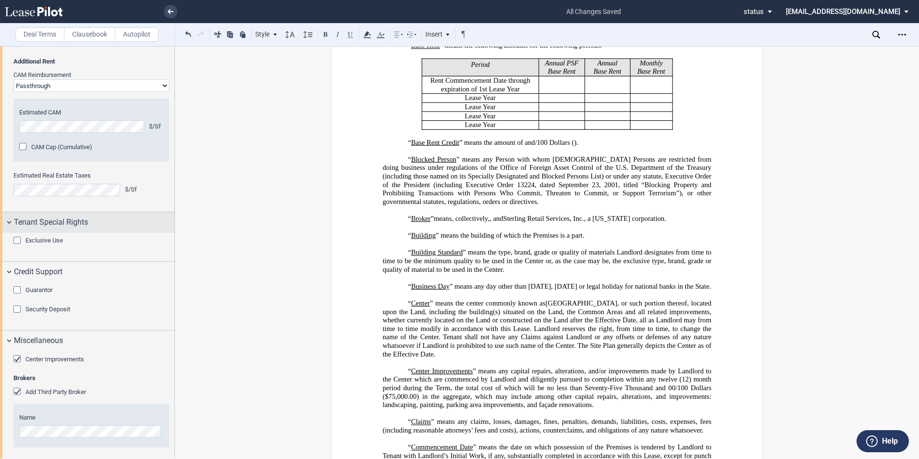
click at [9, 233] on div "Tenant Special Rights" at bounding box center [87, 222] width 174 height 21
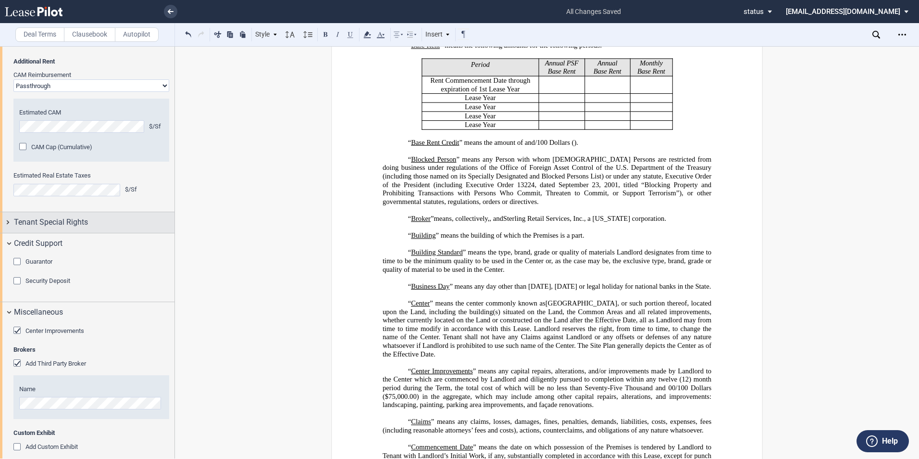
click at [9, 233] on div "Tenant Special Rights" at bounding box center [87, 222] width 174 height 21
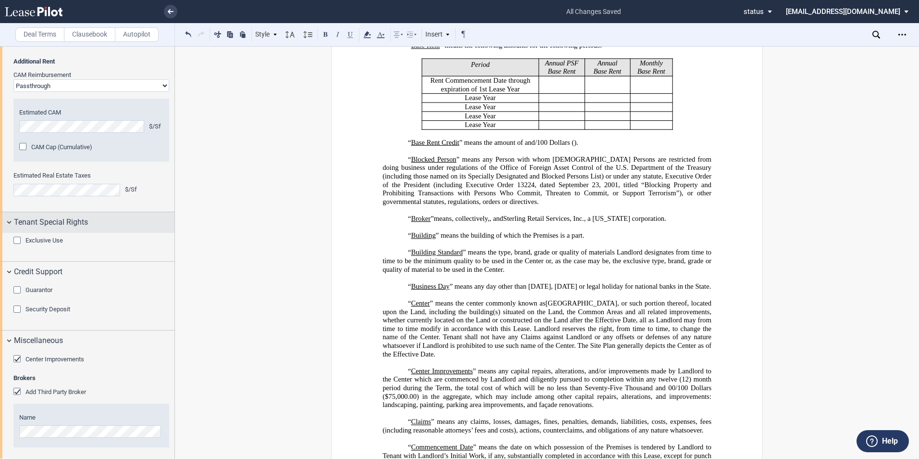
click at [10, 233] on div "Tenant Special Rights" at bounding box center [87, 222] width 174 height 21
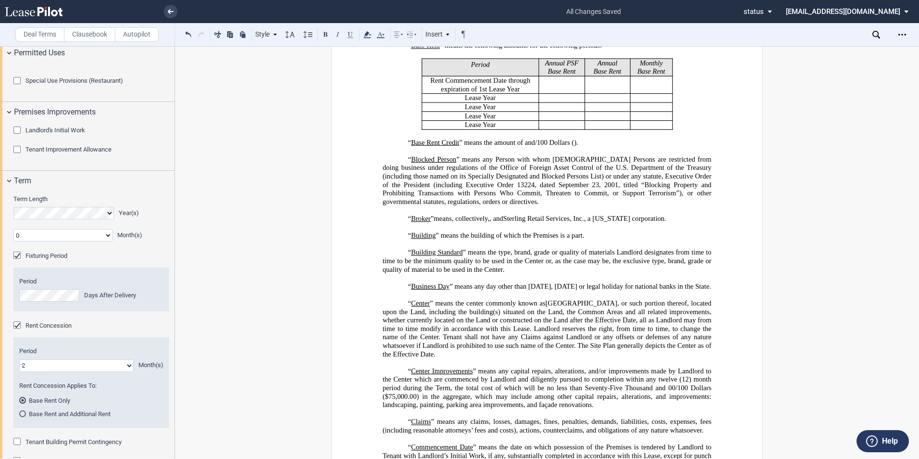
scroll to position [76, 0]
click at [17, 156] on div "Tenant Improvement Allowance" at bounding box center [18, 152] width 10 height 10
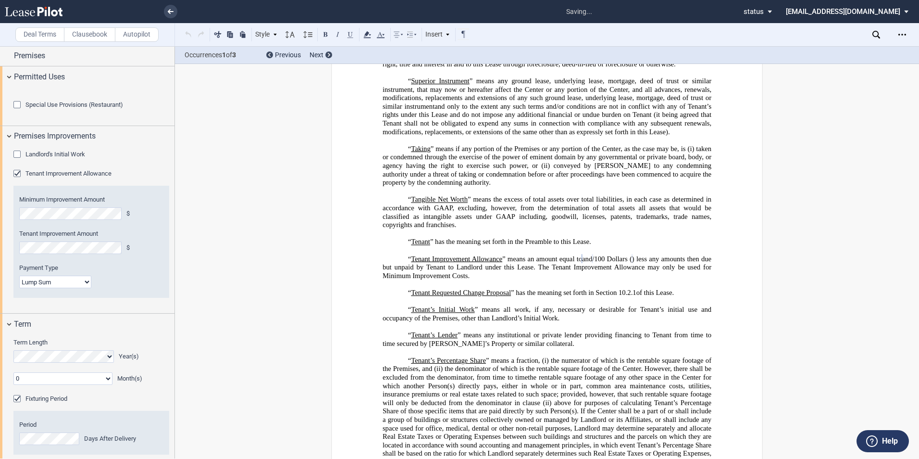
scroll to position [3814, 0]
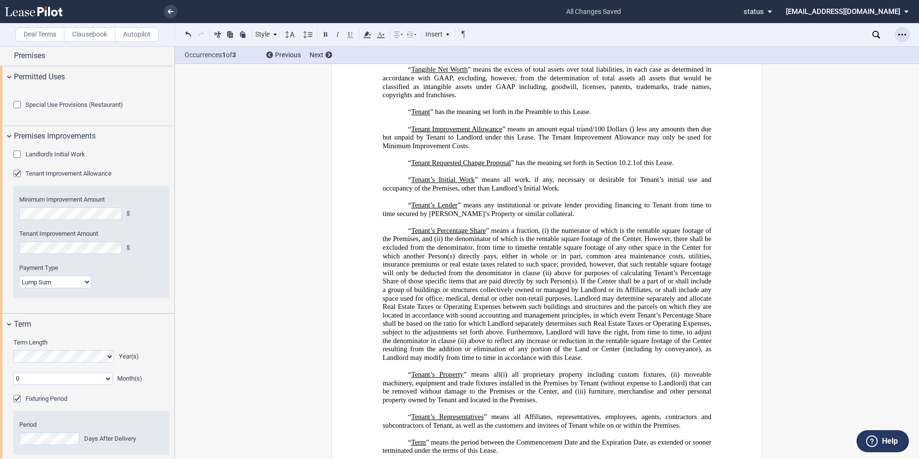
click at [903, 33] on icon "Open Lease options menu" at bounding box center [902, 35] width 8 height 8
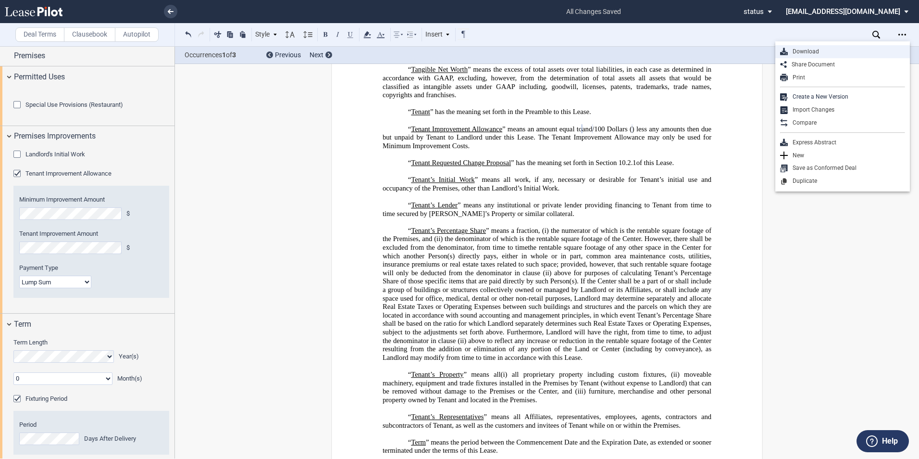
click at [801, 52] on div "Download" at bounding box center [846, 52] width 117 height 8
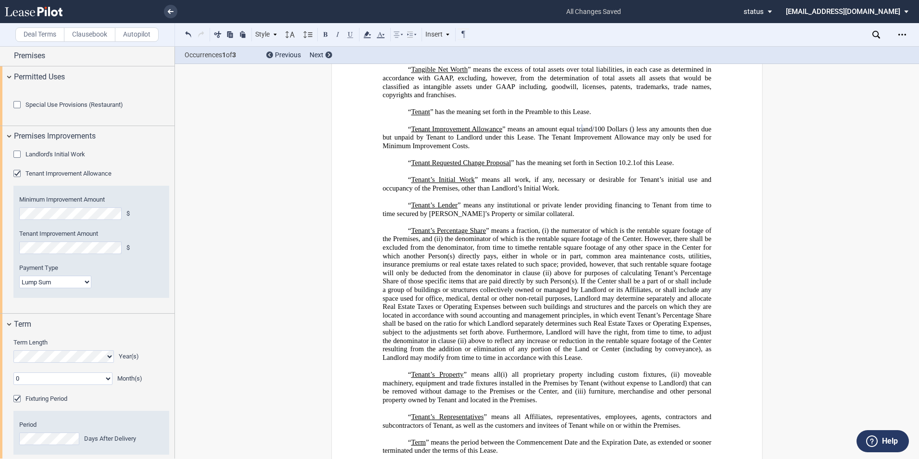
drag, startPoint x: 742, startPoint y: 311, endPoint x: 631, endPoint y: 447, distance: 175.6
